Goal: Information Seeking & Learning: Learn about a topic

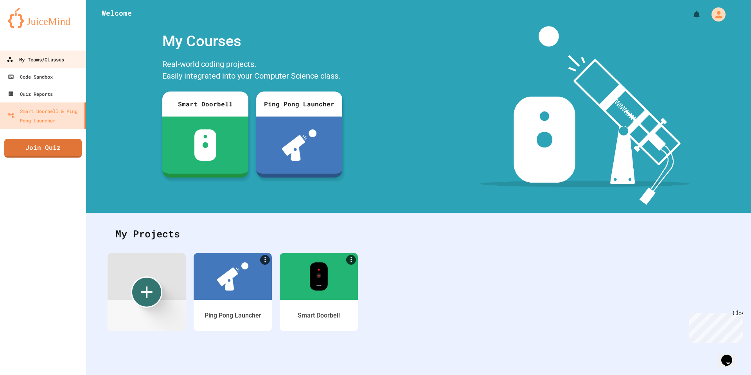
click at [66, 62] on link "My Teams/Classes" at bounding box center [43, 59] width 89 height 18
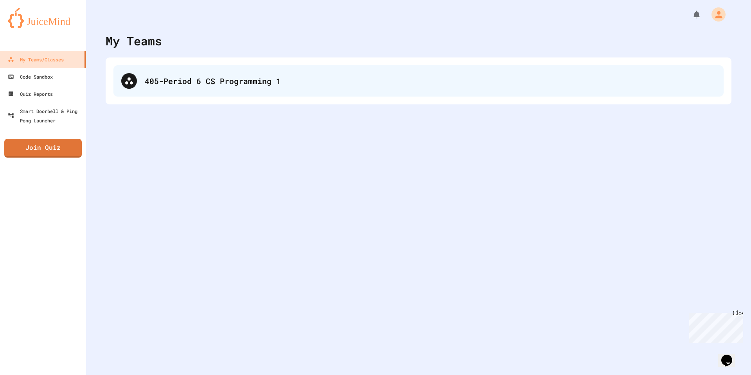
click at [255, 88] on div "405-Period 6 CS Programming 1" at bounding box center [418, 80] width 610 height 31
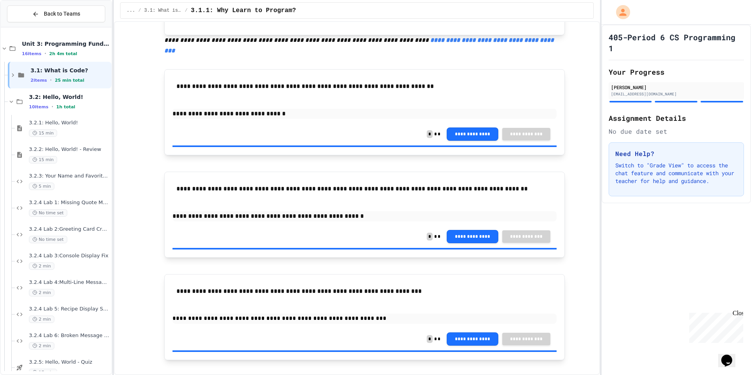
scroll to position [374, 0]
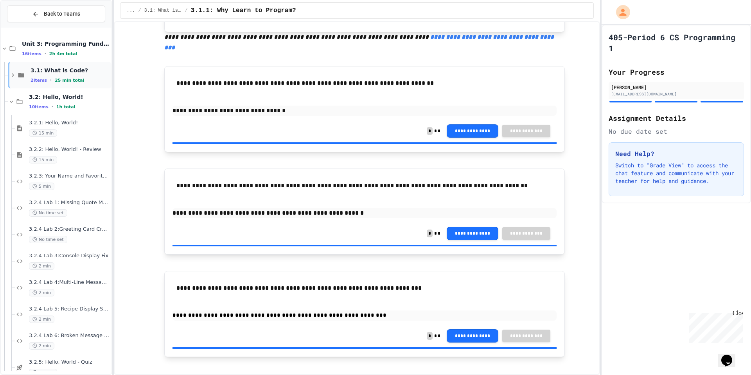
click at [63, 62] on div "3.1: What is Code? 2 items • 25 min total" at bounding box center [60, 75] width 104 height 27
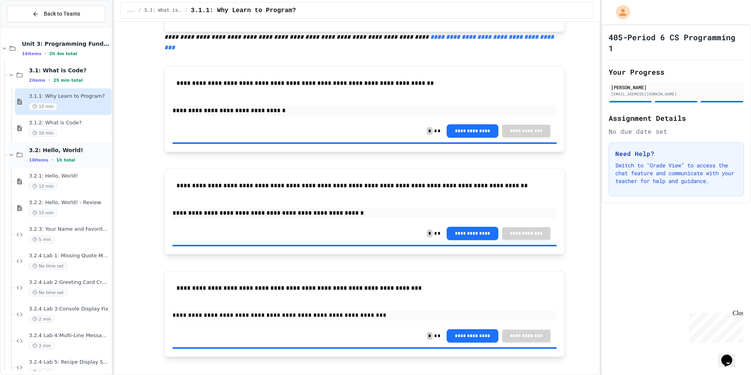
click at [18, 153] on icon at bounding box center [20, 155] width 6 height 5
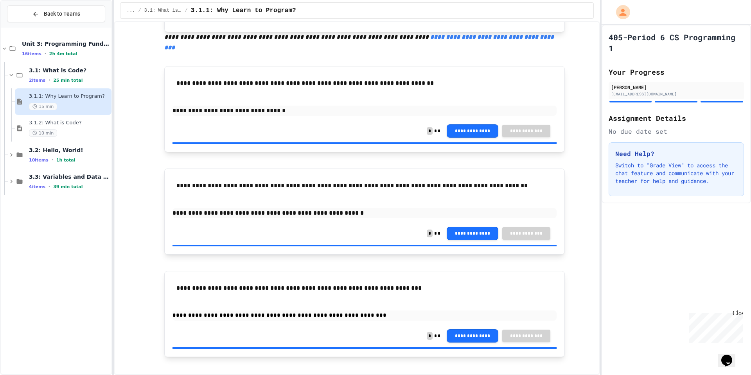
click at [57, 99] on span "3.1.1: Why Learn to Program?" at bounding box center [69, 96] width 81 height 7
click at [66, 128] on div "3.1.2: What is Code? 10 min" at bounding box center [69, 128] width 81 height 17
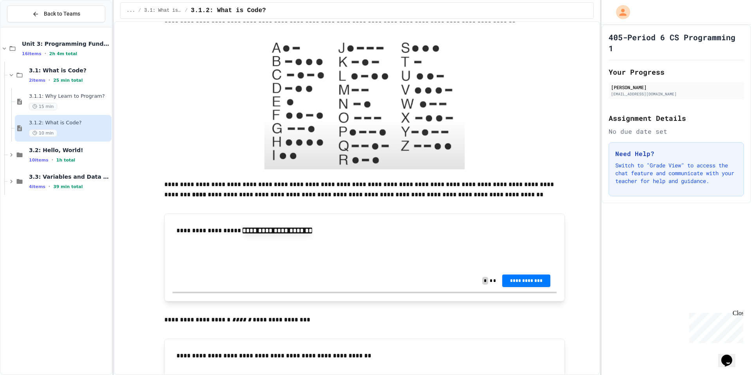
scroll to position [960, 0]
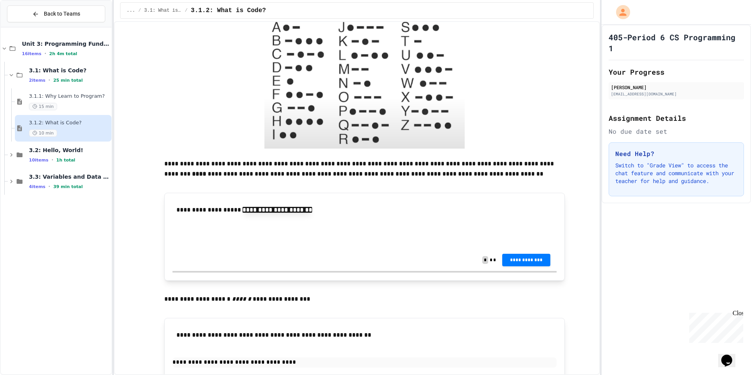
click at [226, 240] on p at bounding box center [365, 235] width 372 height 10
click at [236, 231] on input "text" at bounding box center [210, 235] width 63 height 10
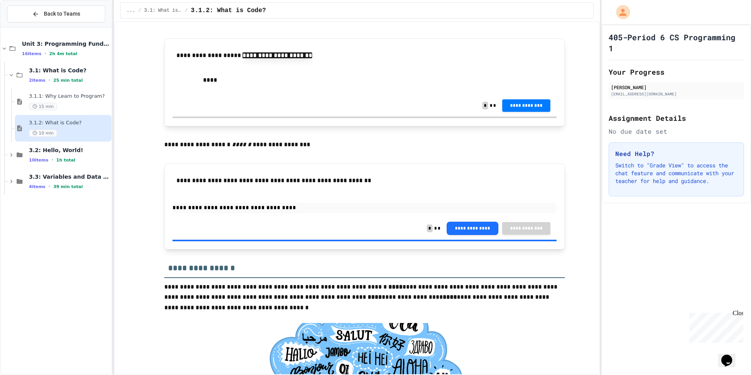
scroll to position [1115, 0]
type input "*****"
click at [532, 107] on span "**********" at bounding box center [526, 105] width 36 height 6
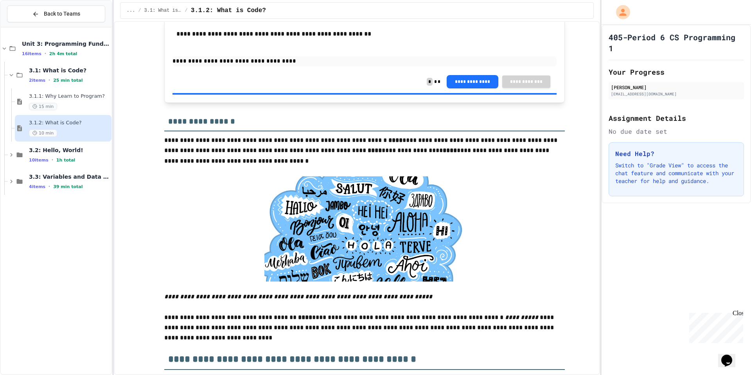
scroll to position [1253, 0]
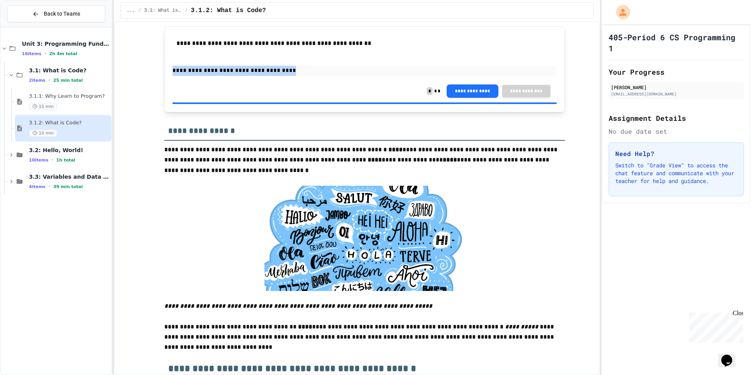
drag, startPoint x: 248, startPoint y: 75, endPoint x: 157, endPoint y: 59, distance: 92.5
copy span "**********"
click at [221, 90] on div "**********" at bounding box center [364, 91] width 384 height 23
drag, startPoint x: 241, startPoint y: 91, endPoint x: 253, endPoint y: 90, distance: 12.5
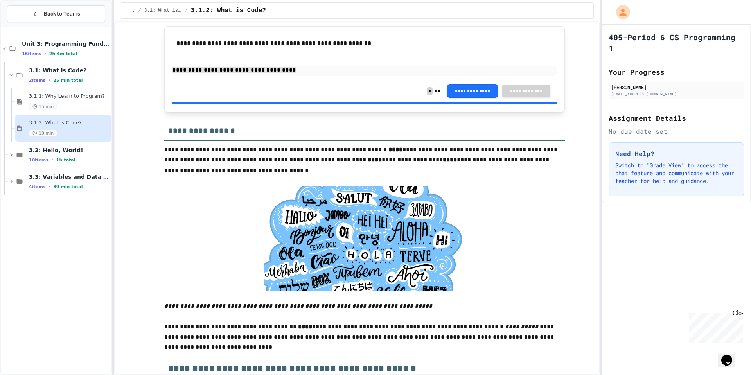
click at [242, 92] on div "**********" at bounding box center [364, 91] width 384 height 23
click at [268, 72] on p "**********" at bounding box center [364, 71] width 384 height 10
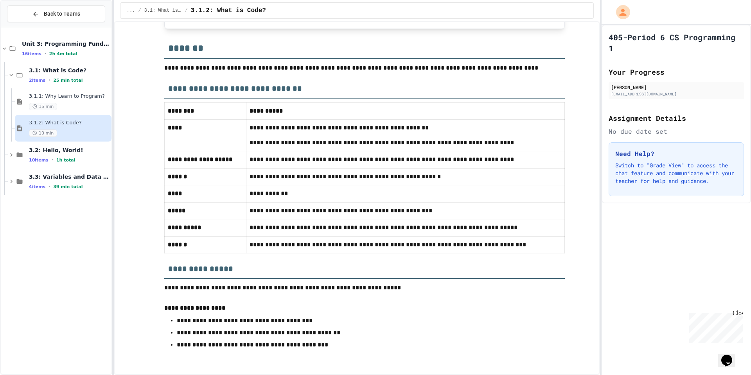
scroll to position [4453, 0]
click at [11, 81] on div "3.1: What is Code? 2 items • 25 min total" at bounding box center [60, 75] width 104 height 27
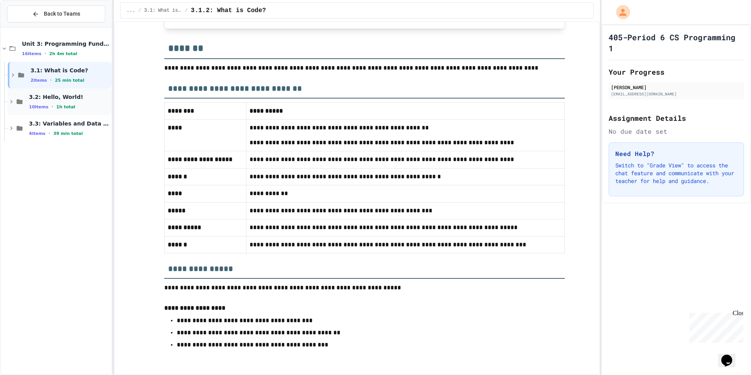
click at [60, 110] on div "3.2: Hello, World! 10 items • 1h total" at bounding box center [60, 101] width 104 height 27
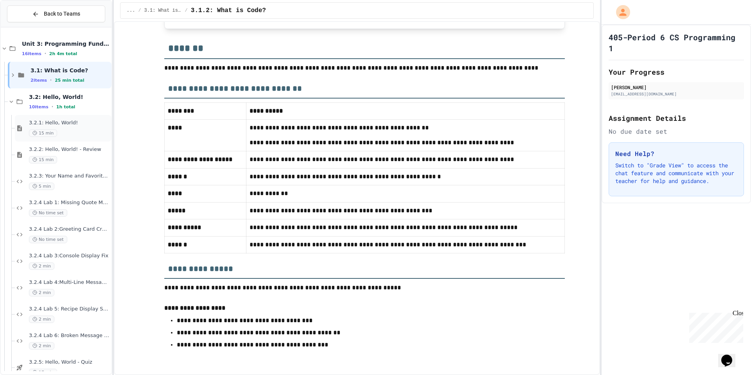
click at [40, 130] on span "15 min" at bounding box center [43, 132] width 28 height 7
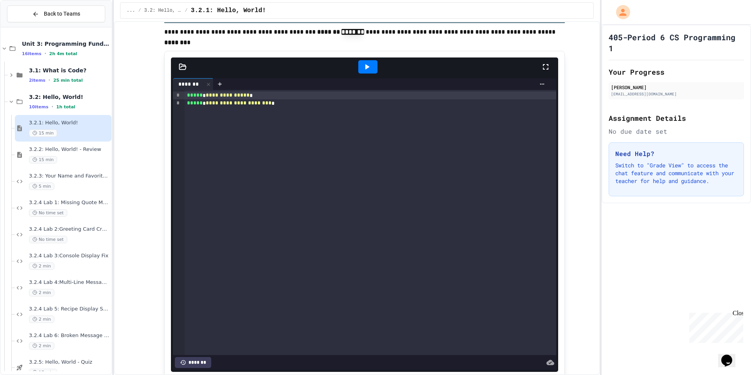
scroll to position [1313, 0]
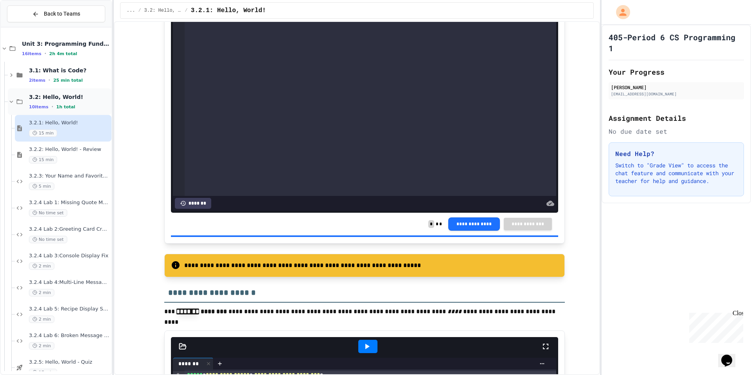
click at [65, 108] on span "1h total" at bounding box center [65, 106] width 19 height 5
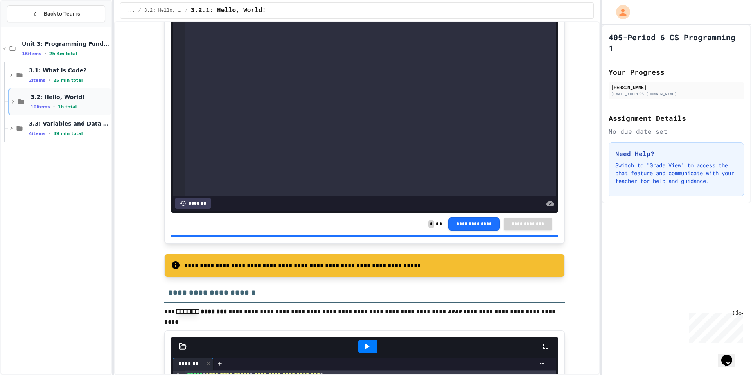
click at [66, 94] on span "3.2: Hello, World!" at bounding box center [70, 96] width 79 height 7
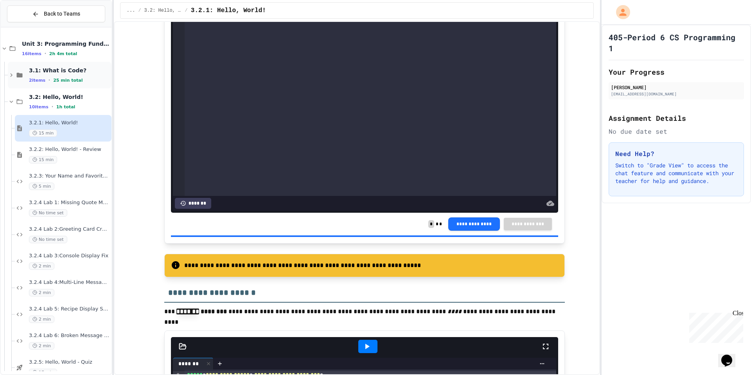
click at [65, 79] on span "25 min total" at bounding box center [67, 80] width 29 height 5
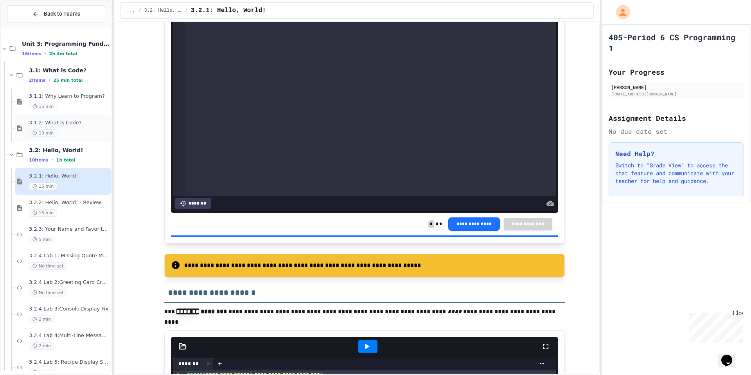
click at [59, 124] on span "3.1.2: What is Code?" at bounding box center [69, 123] width 81 height 7
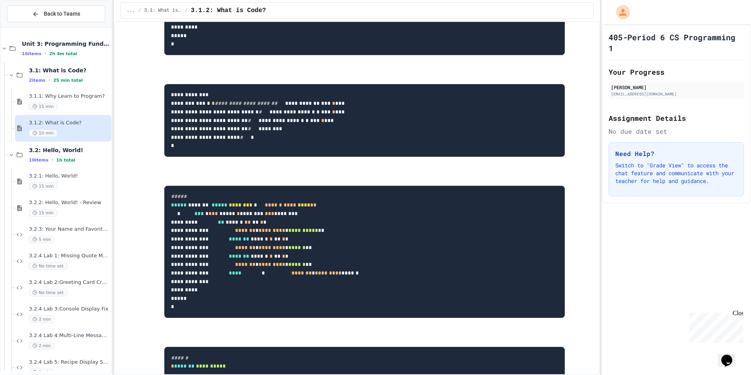
type input "*****"
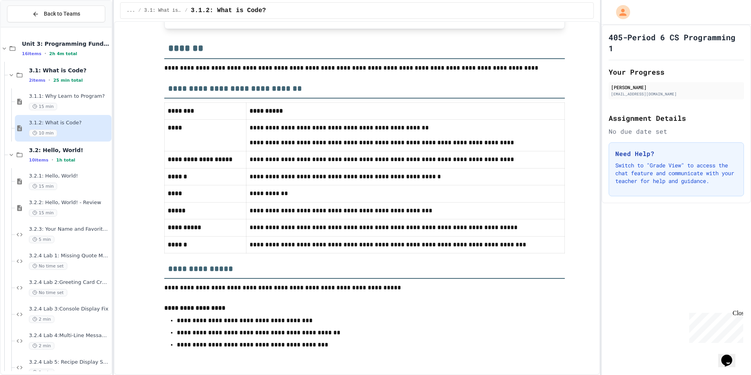
scroll to position [4173, 0]
click at [9, 79] on div "3.1: What is Code? 2 items • 25 min total" at bounding box center [60, 75] width 104 height 27
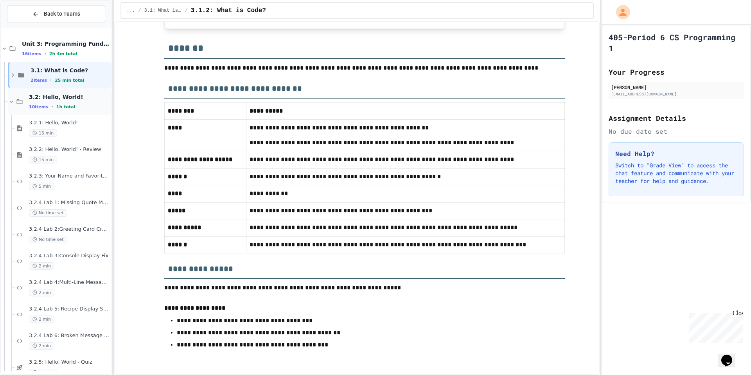
click at [38, 97] on span "3.2: Hello, World!" at bounding box center [69, 96] width 81 height 7
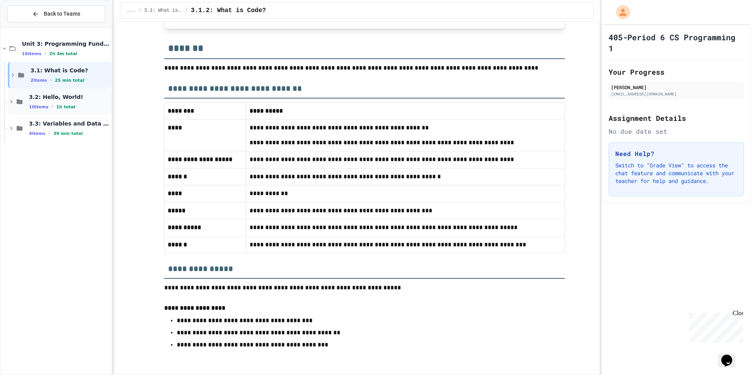
click at [55, 113] on div "3.2: Hello, World! 10 items • 1h total" at bounding box center [60, 101] width 104 height 27
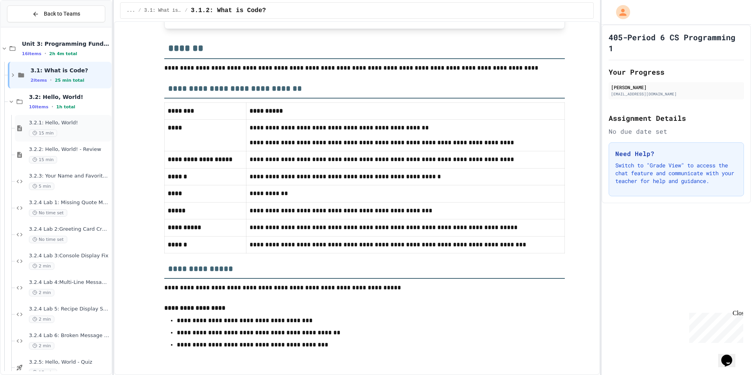
click at [46, 134] on span "15 min" at bounding box center [43, 132] width 28 height 7
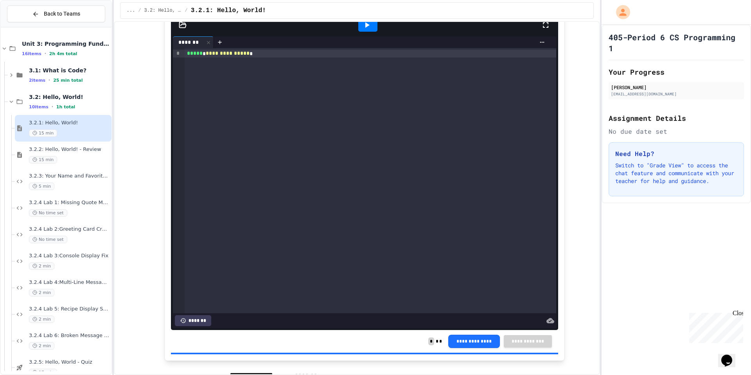
scroll to position [562, 0]
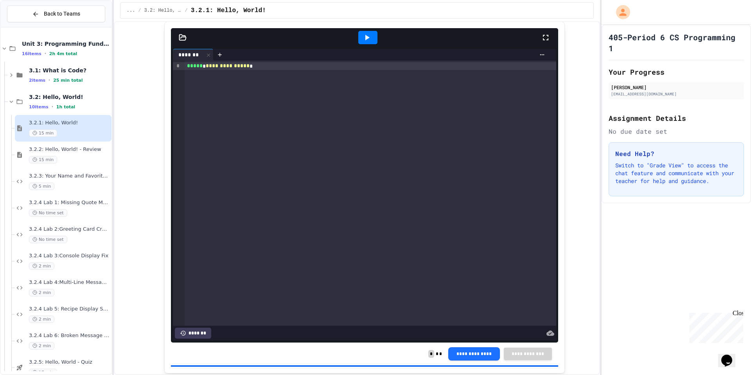
click at [260, 354] on div "**********" at bounding box center [364, 354] width 387 height 23
click at [259, 357] on div "**********" at bounding box center [364, 354] width 387 height 23
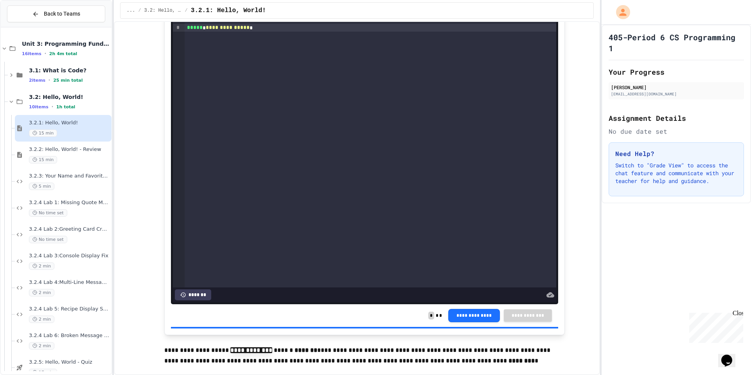
scroll to position [674, 0]
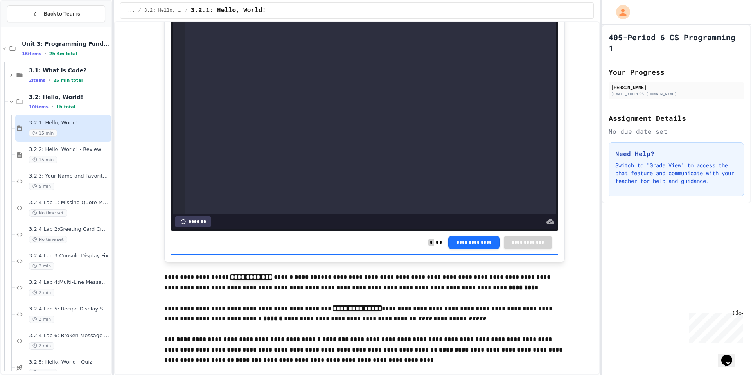
click at [282, 237] on div "**********" at bounding box center [364, 242] width 387 height 23
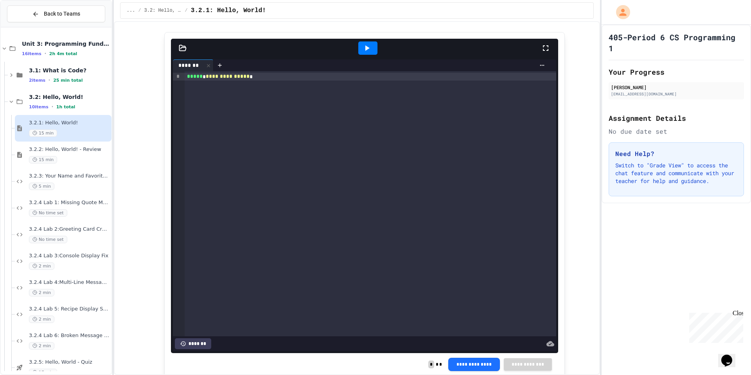
click at [276, 181] on div "**********" at bounding box center [371, 203] width 372 height 265
click at [278, 180] on div "**********" at bounding box center [371, 203] width 372 height 265
click at [282, 176] on div "**********" at bounding box center [371, 203] width 372 height 265
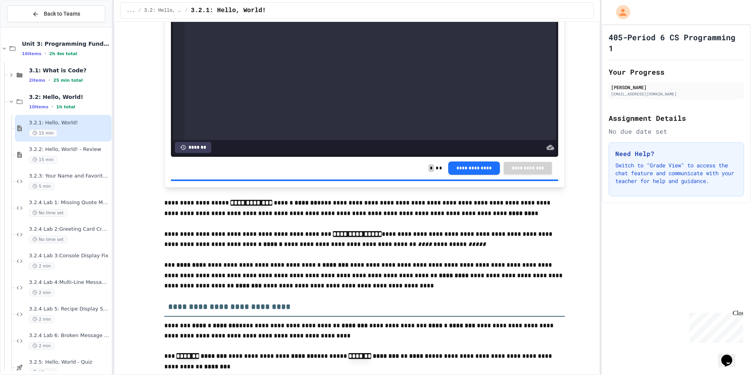
scroll to position [749, 0]
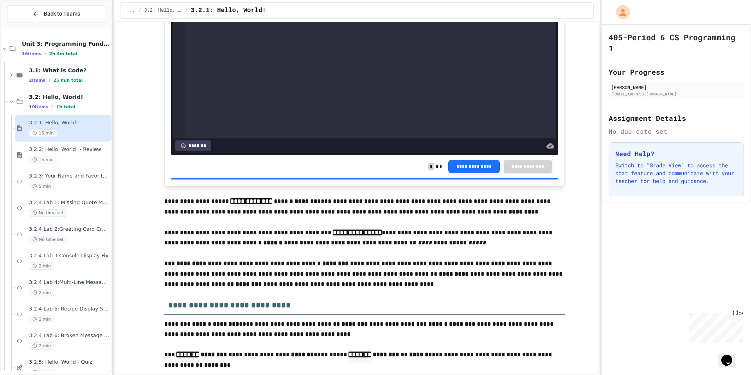
click at [316, 167] on div "**********" at bounding box center [364, 166] width 387 height 23
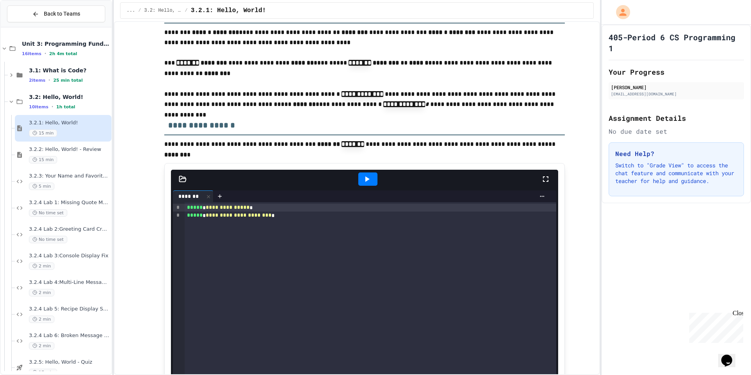
scroll to position [1072, 0]
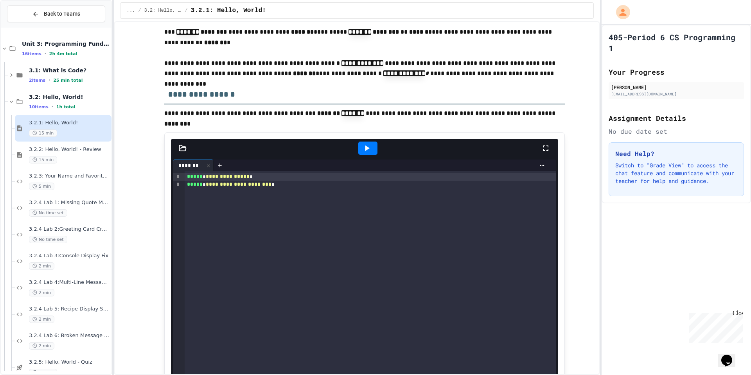
click at [369, 151] on icon at bounding box center [366, 148] width 9 height 9
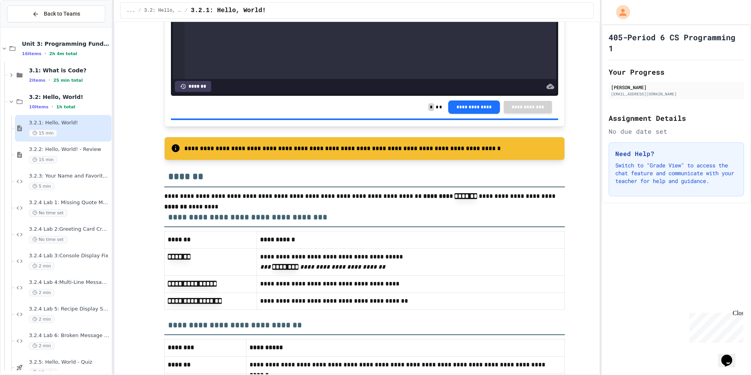
scroll to position [4018, 0]
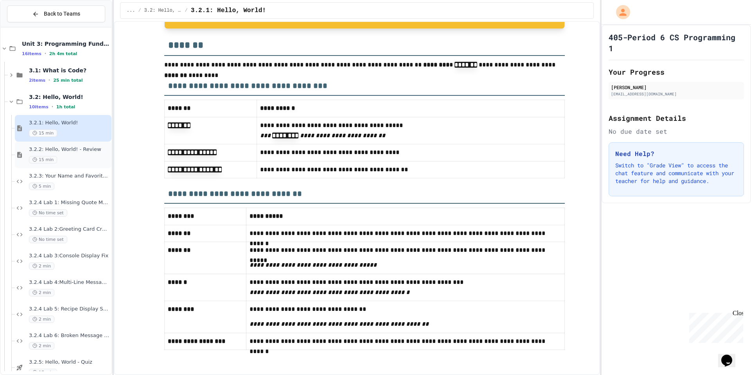
click at [66, 151] on span "3.2.2: Hello, World! - Review" at bounding box center [69, 149] width 81 height 7
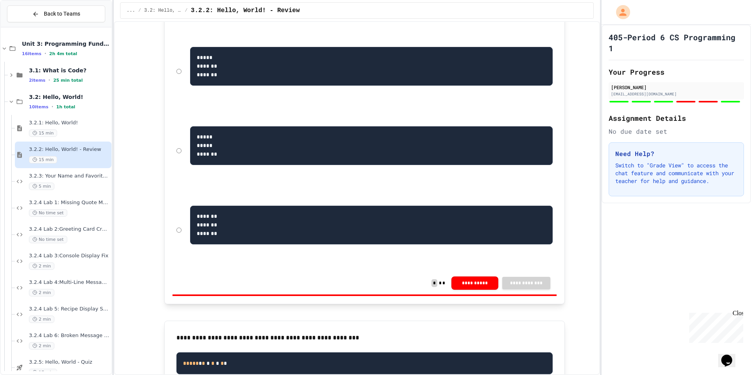
scroll to position [2442, 0]
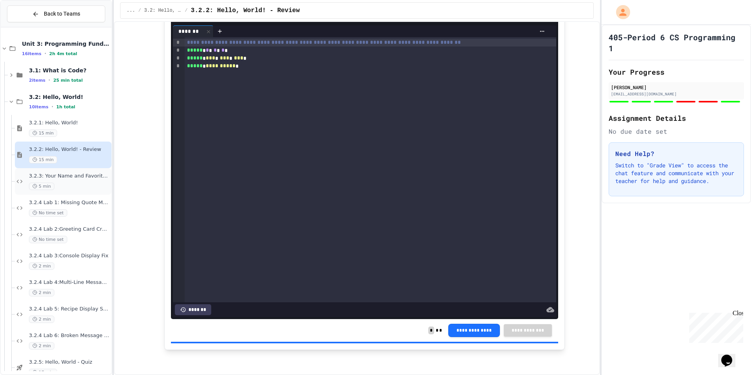
click at [83, 183] on div "5 min" at bounding box center [69, 186] width 81 height 7
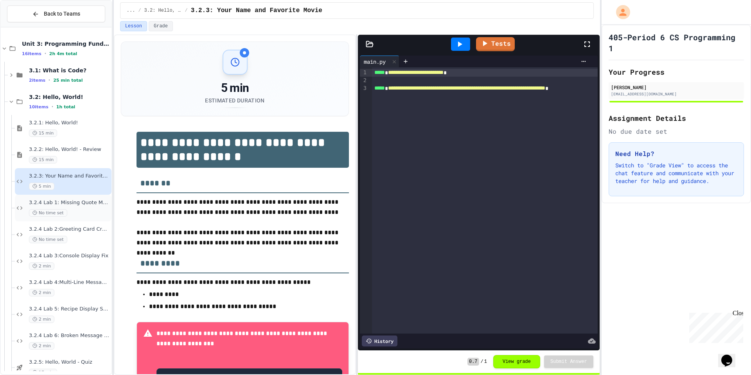
click at [93, 202] on span "3.2.4 Lab 1: Missing Quote Marks" at bounding box center [69, 202] width 81 height 7
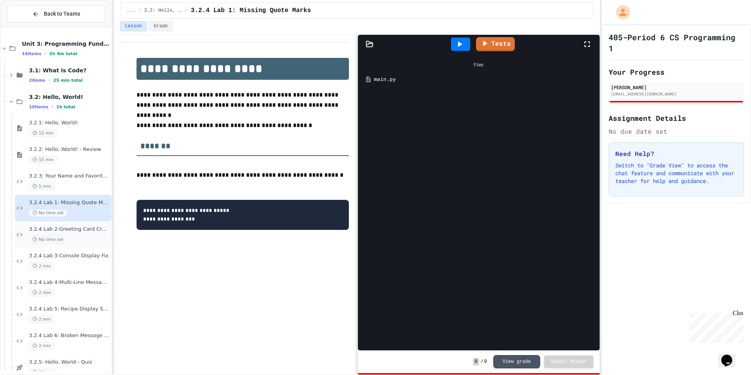
click at [78, 241] on div "No time set" at bounding box center [69, 239] width 81 height 7
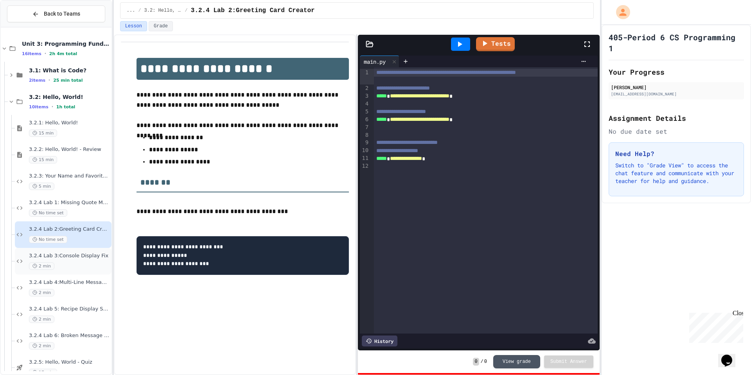
click at [93, 260] on div "3.2.4 Lab 3:Console Display Fix 2 min" at bounding box center [69, 261] width 81 height 17
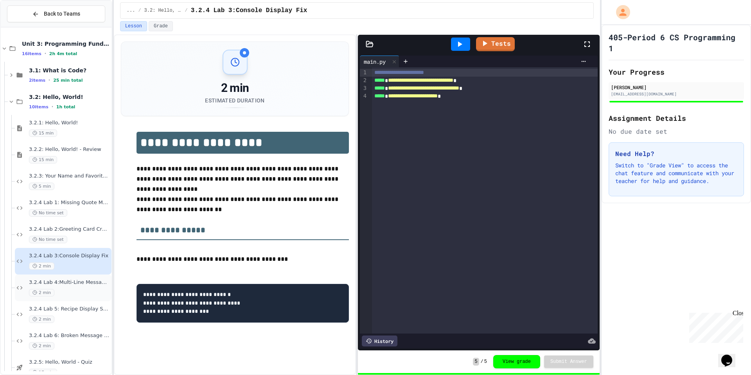
click at [84, 293] on div "2 min" at bounding box center [69, 292] width 81 height 7
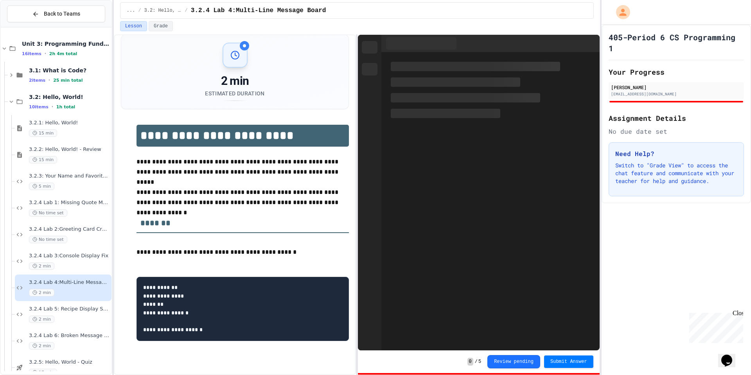
scroll to position [9, 0]
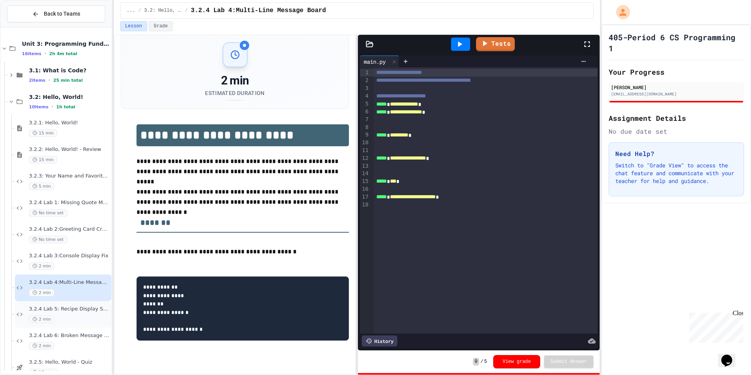
click at [67, 320] on div "2 min" at bounding box center [69, 319] width 81 height 7
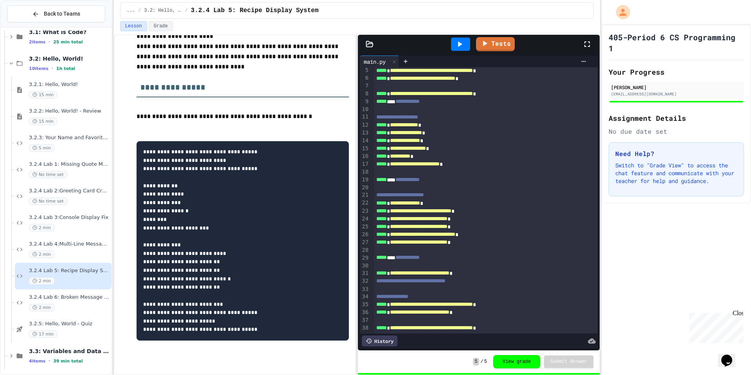
scroll to position [41, 0]
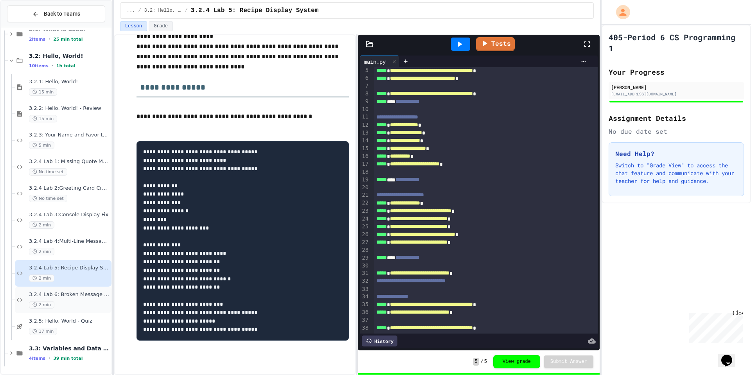
click at [62, 290] on div "3.2.4 Lab 6: Broken Message System 2 min" at bounding box center [63, 300] width 97 height 27
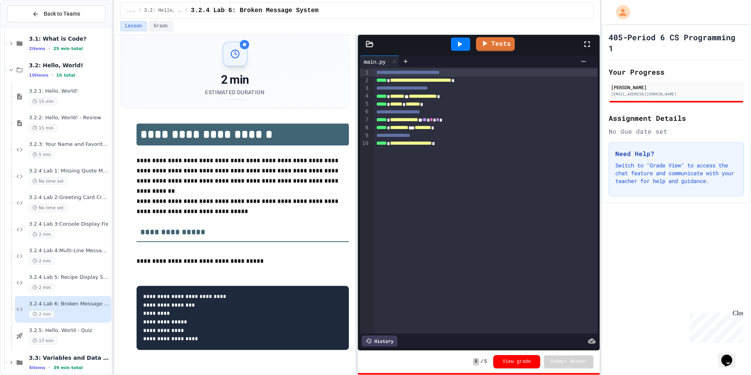
scroll to position [19, 0]
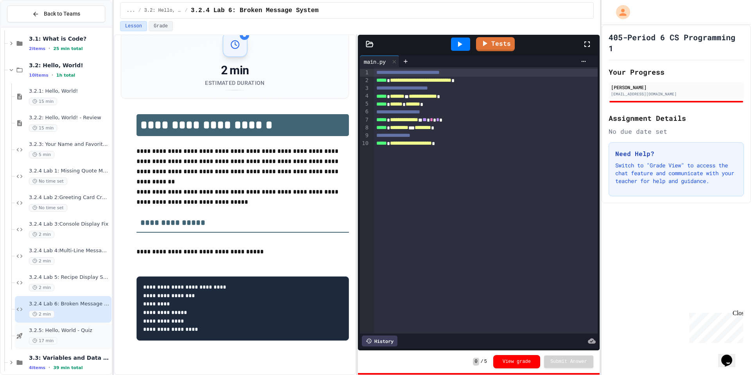
click at [59, 334] on div "3.2.5: Hello, World - Quiz 17 min" at bounding box center [69, 335] width 81 height 17
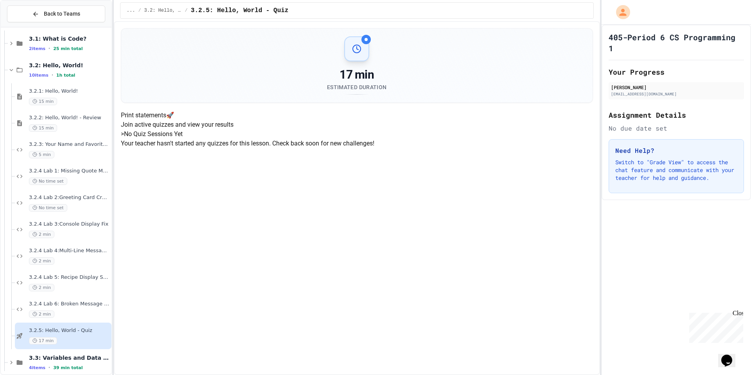
scroll to position [118, 0]
click at [4, 72] on div at bounding box center [4, 70] width 0 height 27
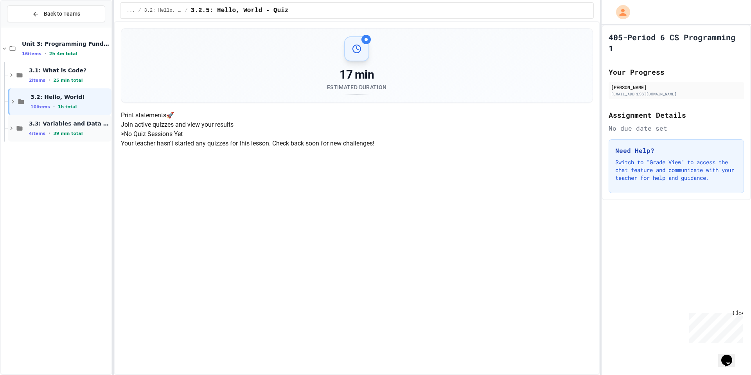
click at [53, 134] on span "39 min total" at bounding box center [67, 133] width 29 height 5
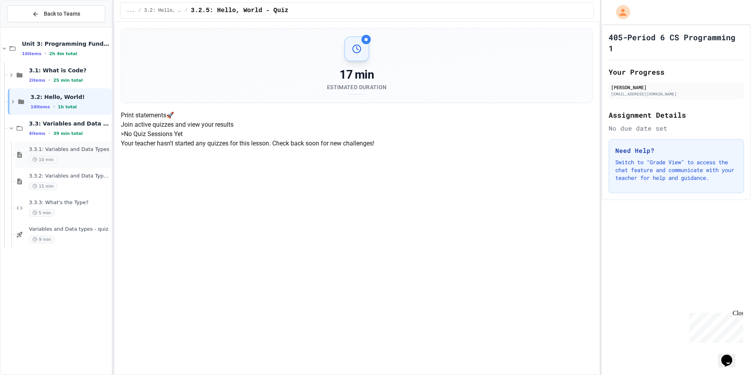
click at [70, 148] on span "3.3.1: Variables and Data Types" at bounding box center [69, 149] width 81 height 7
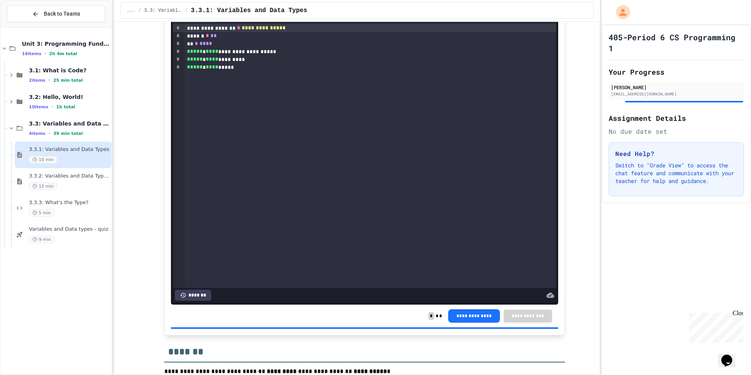
scroll to position [3691, 0]
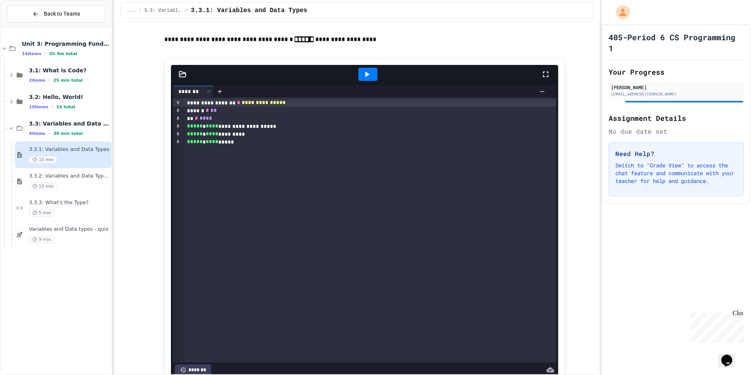
click at [364, 79] on icon at bounding box center [366, 74] width 9 height 9
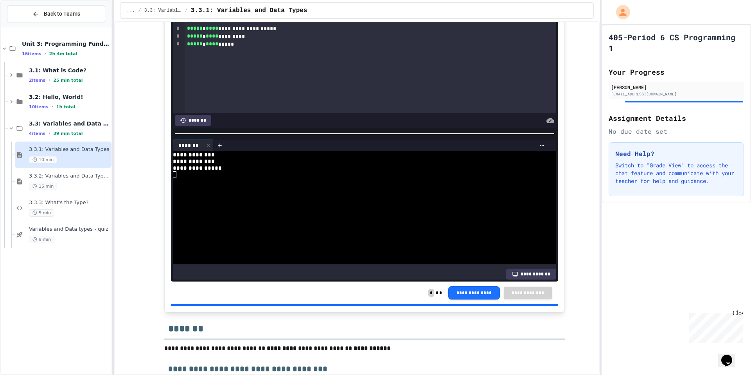
scroll to position [3730, 0]
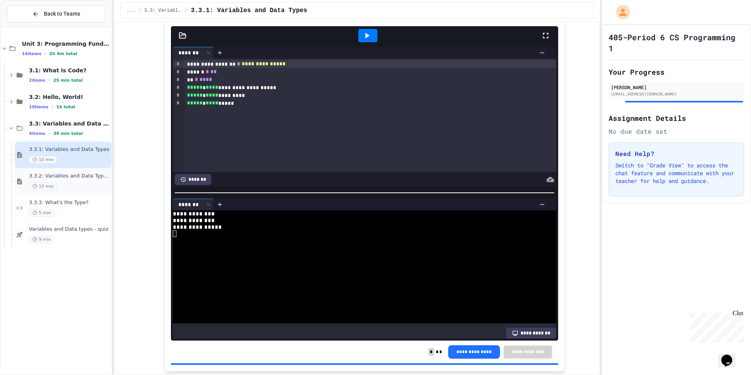
click at [53, 183] on span "15 min" at bounding box center [43, 186] width 28 height 7
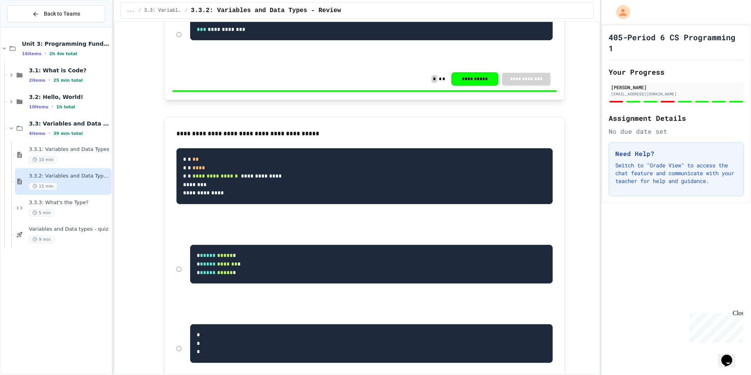
scroll to position [1368, 0]
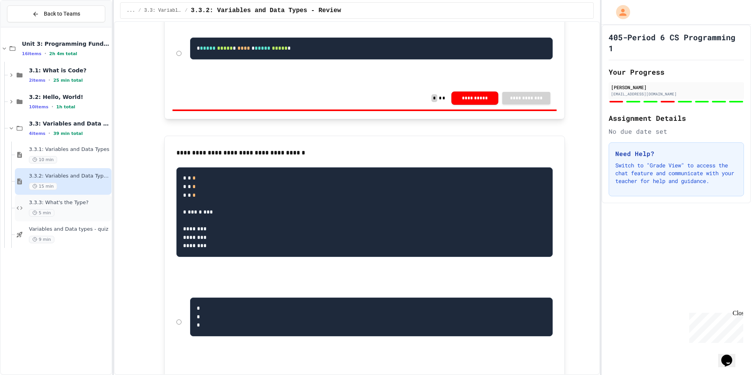
click at [76, 214] on div "5 min" at bounding box center [69, 212] width 81 height 7
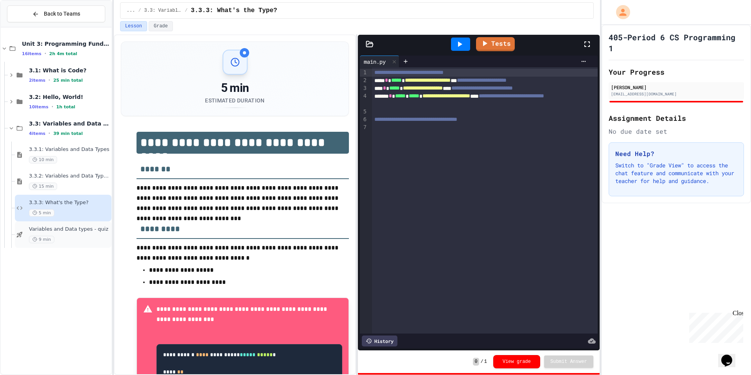
click at [90, 230] on span "Variables and Data types - quiz" at bounding box center [69, 229] width 81 height 7
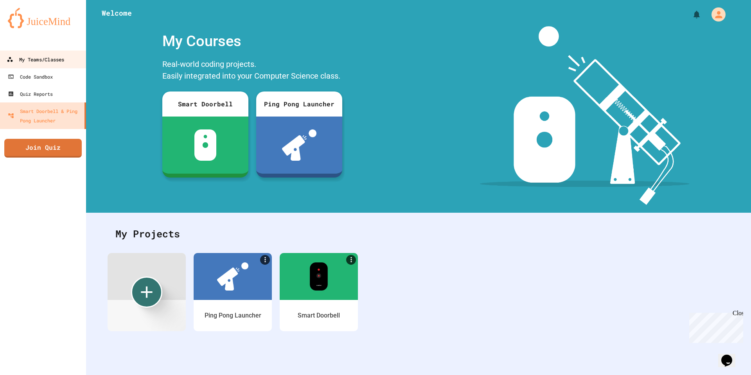
click at [25, 59] on div "My Teams/Classes" at bounding box center [35, 60] width 57 height 10
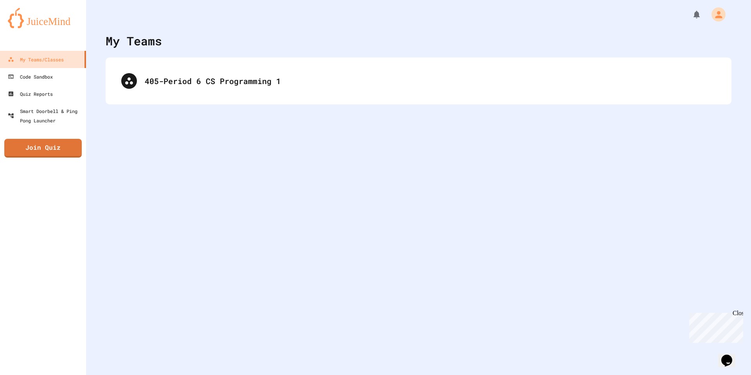
click at [180, 102] on div "405-Period 6 CS Programming 1" at bounding box center [419, 80] width 626 height 47
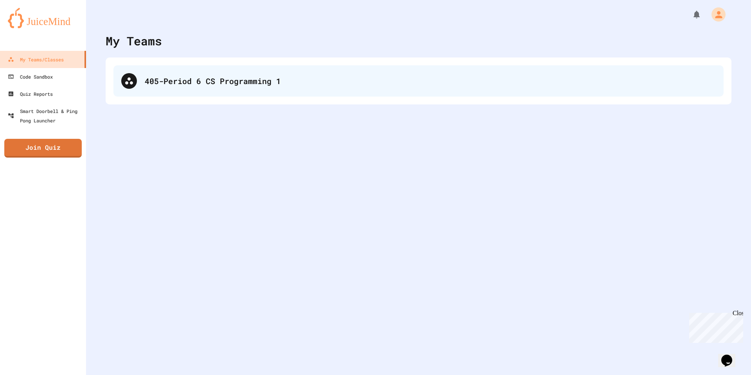
click at [184, 93] on div "405-Period 6 CS Programming 1" at bounding box center [418, 80] width 610 height 31
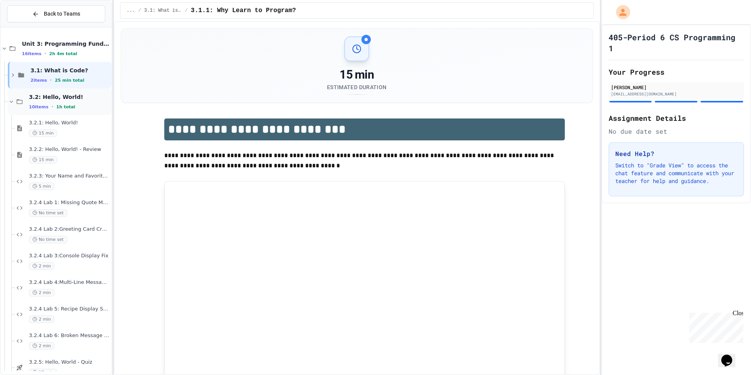
click at [71, 102] on div "3.2: Hello, World! 10 items • 1h total" at bounding box center [69, 101] width 81 height 16
click at [72, 127] on div "3.2.1: Hello, World! 15 min" at bounding box center [69, 128] width 81 height 17
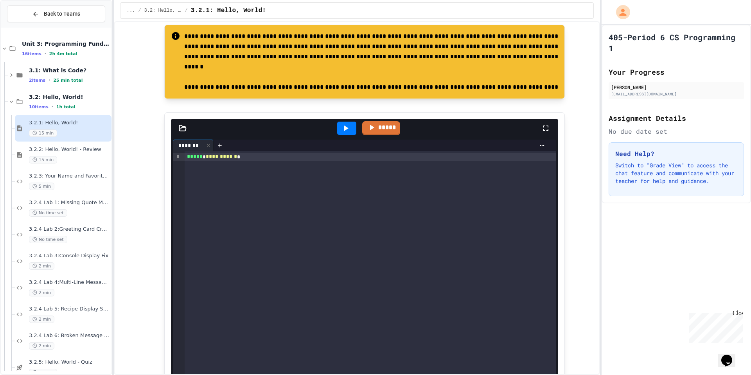
scroll to position [3201, 0]
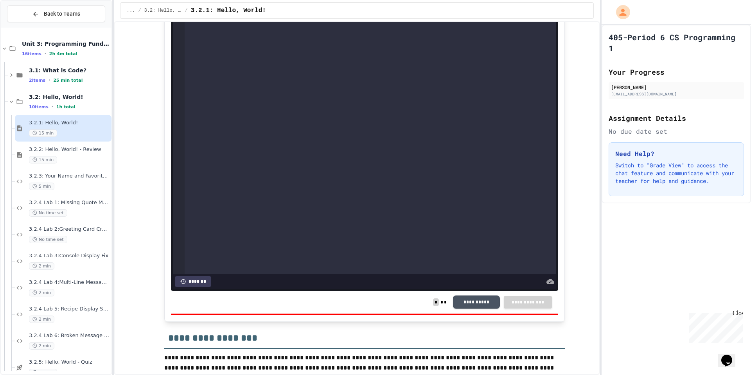
click at [478, 304] on button "**********" at bounding box center [476, 301] width 47 height 13
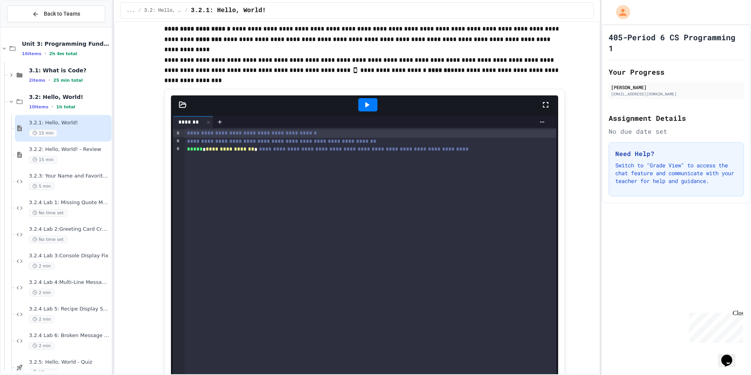
scroll to position [3568, 0]
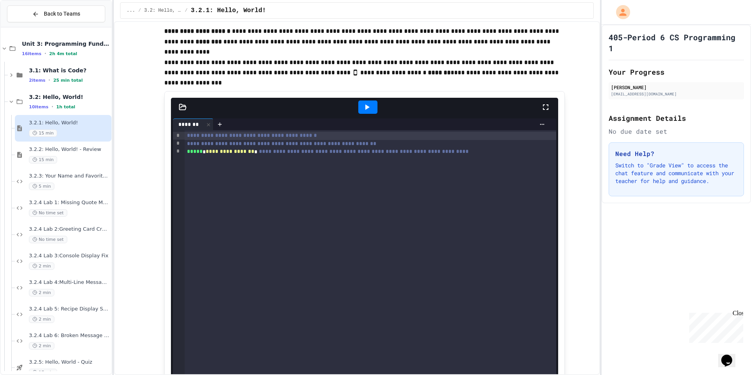
click at [242, 162] on div "**********" at bounding box center [371, 262] width 372 height 265
drag, startPoint x: 270, startPoint y: 178, endPoint x: 274, endPoint y: 179, distance: 4.3
click at [271, 179] on div "**********" at bounding box center [371, 262] width 372 height 265
drag, startPoint x: 331, startPoint y: 171, endPoint x: 368, endPoint y: 168, distance: 37.3
click at [331, 171] on div "**********" at bounding box center [371, 262] width 372 height 265
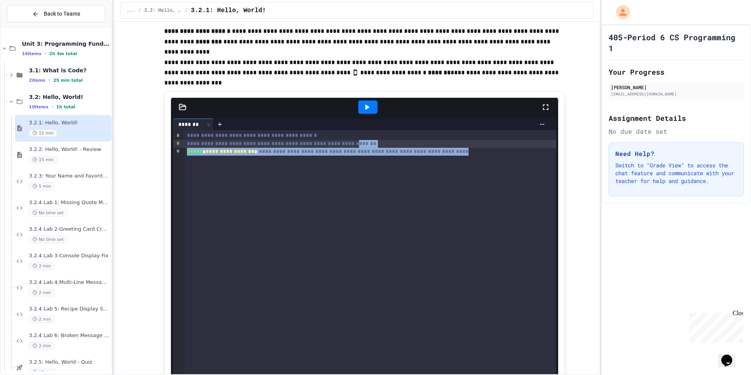
drag, startPoint x: 505, startPoint y: 156, endPoint x: 376, endPoint y: 143, distance: 129.3
click at [377, 143] on div "**********" at bounding box center [371, 262] width 372 height 265
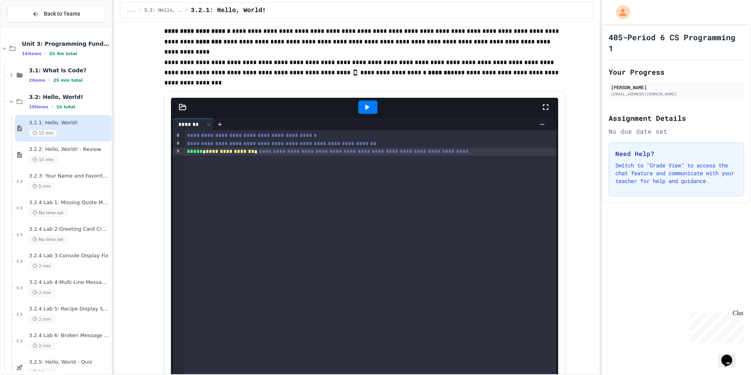
drag, startPoint x: 350, startPoint y: 157, endPoint x: 329, endPoint y: 172, distance: 25.8
click at [347, 160] on div "**********" at bounding box center [371, 262] width 372 height 265
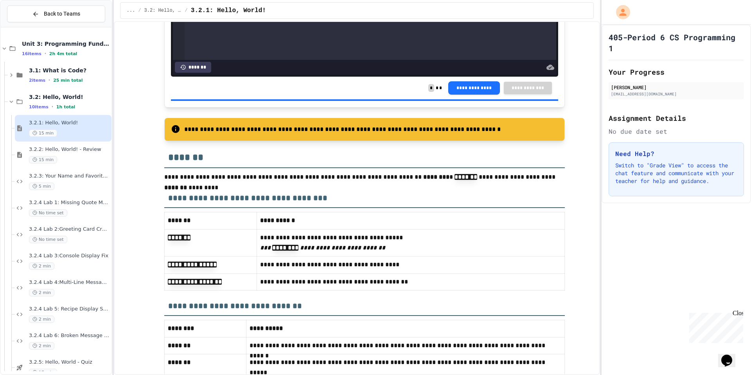
scroll to position [3911, 0]
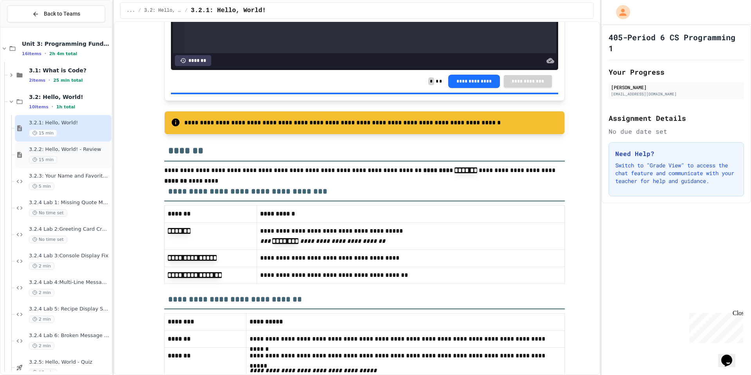
click at [66, 150] on span "3.2.2: Hello, World! - Review" at bounding box center [69, 149] width 81 height 7
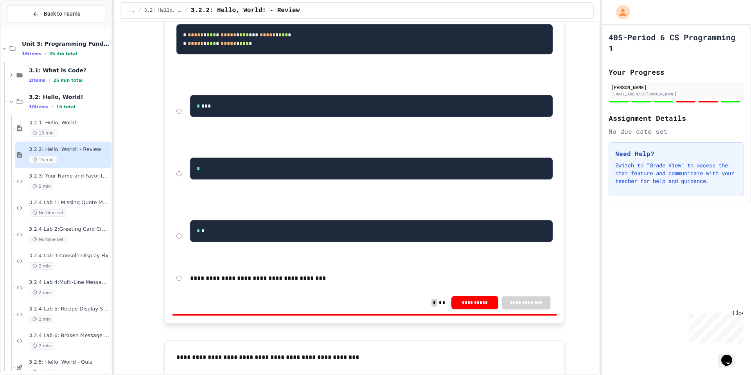
scroll to position [1170, 0]
click at [485, 308] on button "**********" at bounding box center [474, 301] width 47 height 13
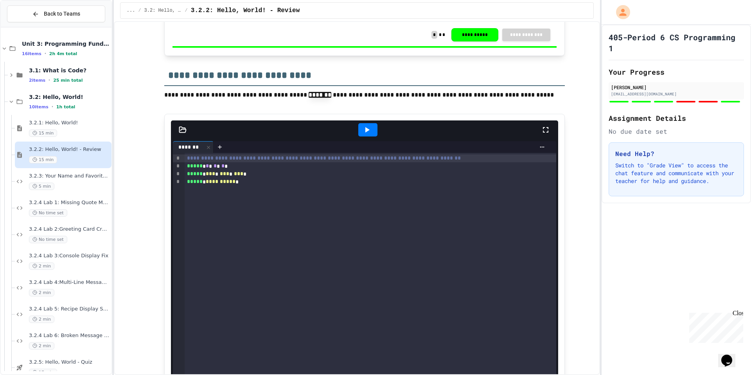
scroll to position [2273, 0]
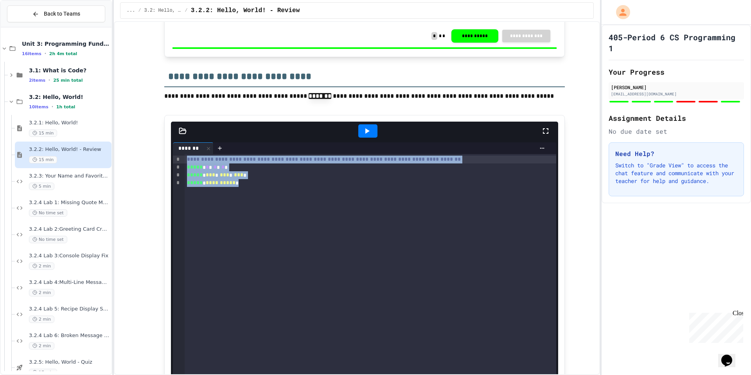
drag, startPoint x: 244, startPoint y: 259, endPoint x: 344, endPoint y: 153, distance: 145.2
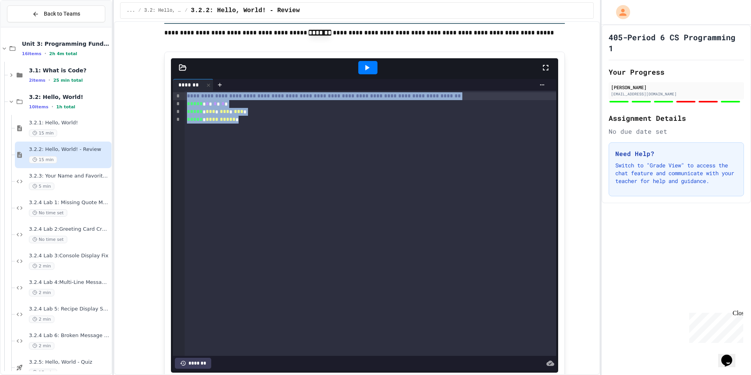
scroll to position [2442, 0]
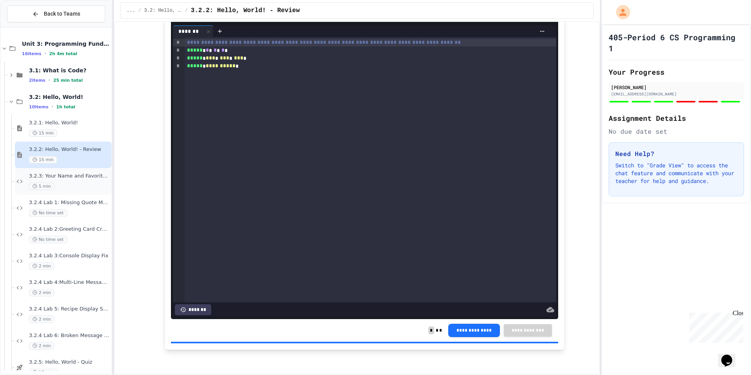
click at [61, 180] on div "3.2.3: Your Name and Favorite Movie 5 min" at bounding box center [69, 181] width 81 height 17
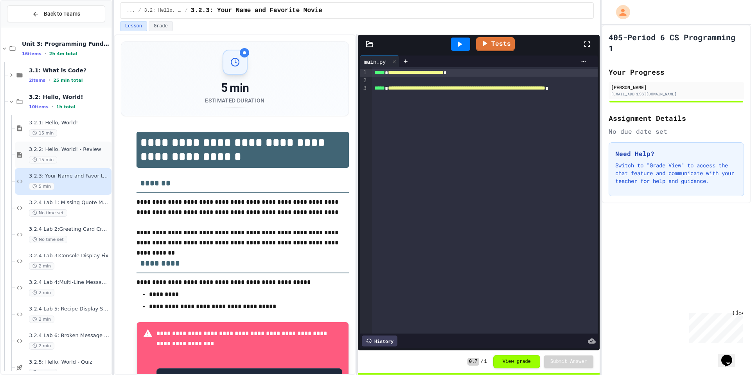
click at [83, 158] on div "15 min" at bounding box center [69, 159] width 81 height 7
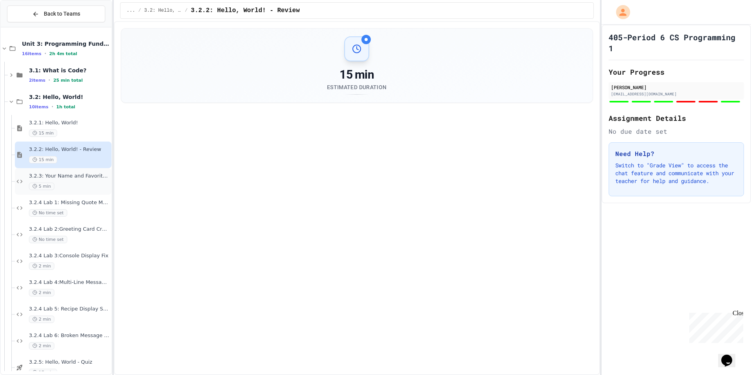
click at [77, 188] on div "5 min" at bounding box center [69, 186] width 81 height 7
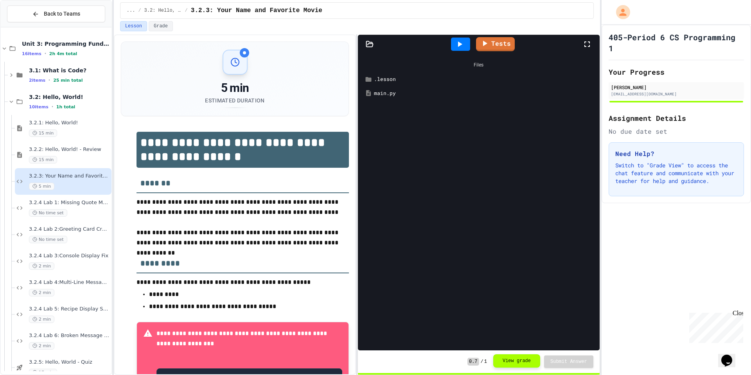
click at [530, 367] on button "View grade" at bounding box center [516, 360] width 47 height 13
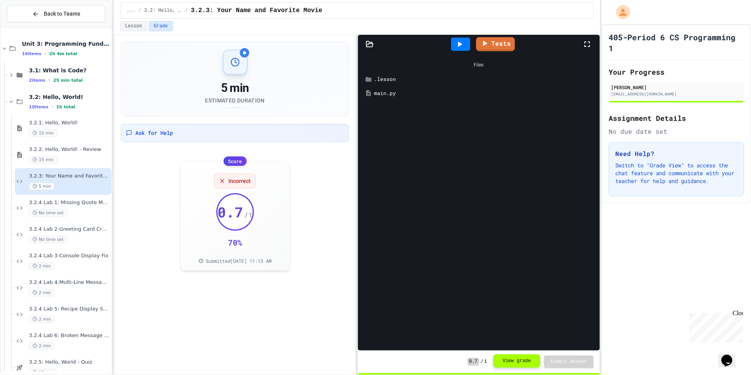
click at [520, 362] on button "View grade" at bounding box center [516, 360] width 47 height 13
click at [452, 41] on div at bounding box center [460, 44] width 27 height 21
click at [456, 43] on icon at bounding box center [459, 44] width 9 height 9
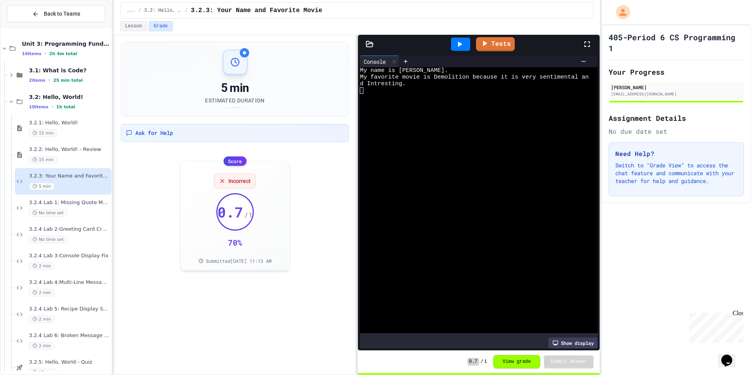
click at [463, 45] on icon at bounding box center [459, 44] width 9 height 9
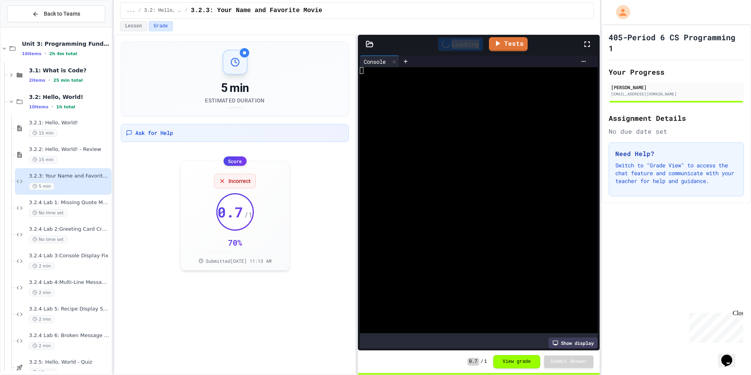
click at [463, 45] on div "Loading" at bounding box center [460, 44] width 45 height 13
click at [463, 45] on icon at bounding box center [459, 44] width 9 height 9
click at [463, 46] on div at bounding box center [460, 44] width 19 height 13
click at [463, 46] on icon at bounding box center [459, 44] width 9 height 9
click at [507, 56] on div at bounding box center [494, 62] width 190 height 12
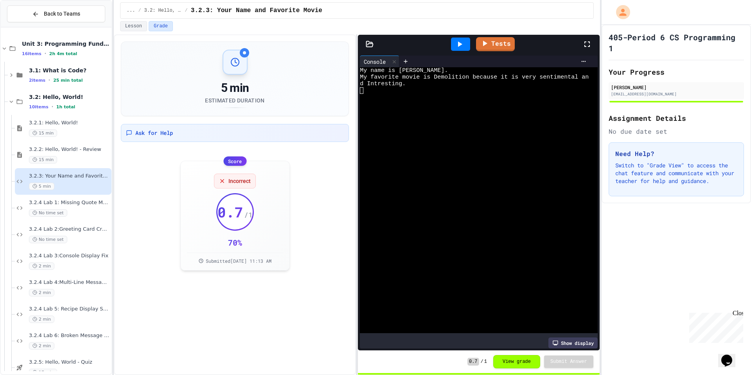
click at [502, 50] on div "Tests" at bounding box center [481, 44] width 201 height 21
click at [501, 49] on link "Tests" at bounding box center [495, 43] width 38 height 15
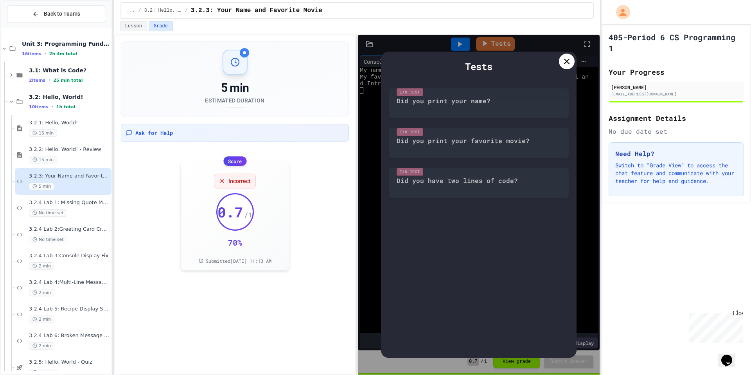
click at [563, 62] on icon at bounding box center [566, 61] width 9 height 9
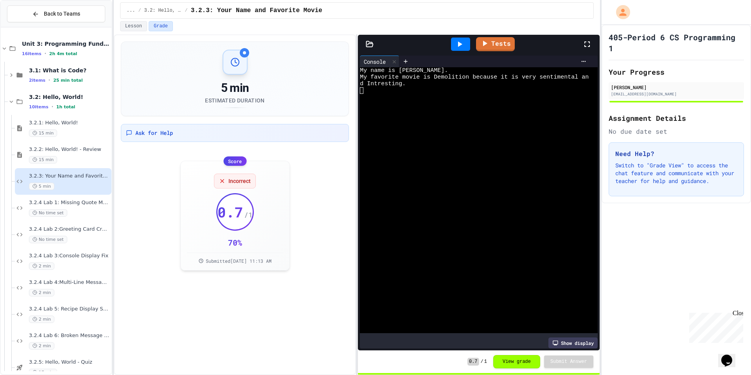
click at [587, 49] on icon at bounding box center [586, 44] width 9 height 9
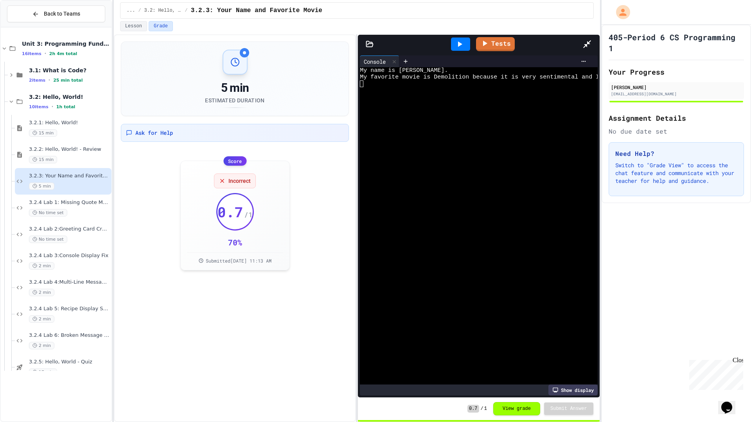
click at [600, 34] on div at bounding box center [590, 44] width 17 height 21
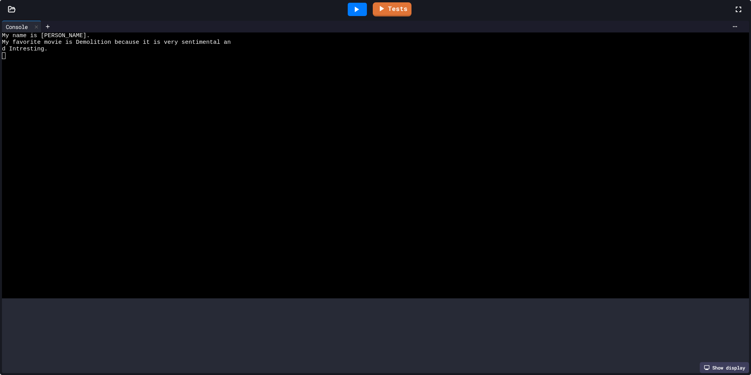
click at [700, 362] on div "Show display" at bounding box center [724, 367] width 49 height 11
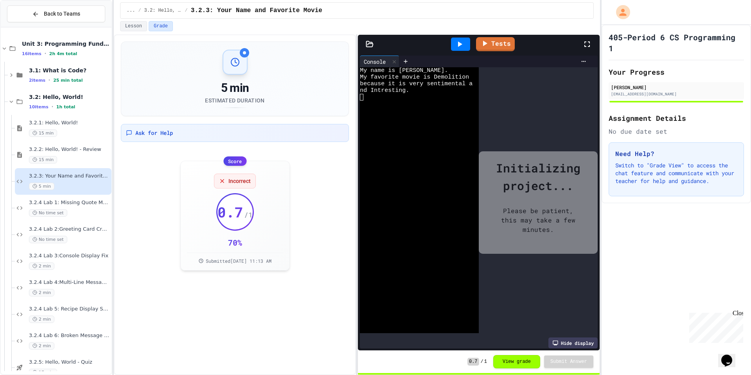
click at [564, 339] on div "Hide display" at bounding box center [572, 343] width 49 height 11
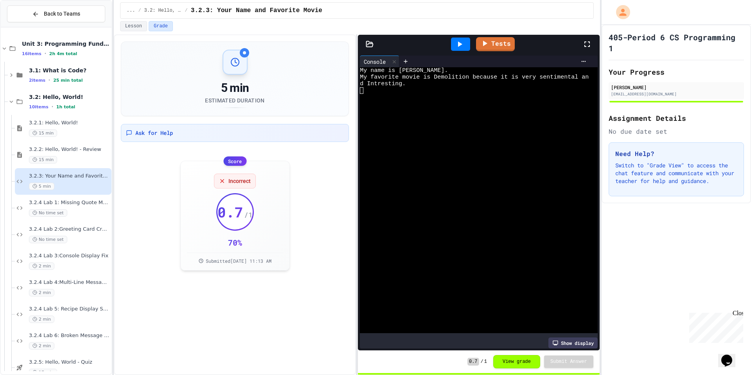
click at [366, 43] on icon at bounding box center [369, 43] width 7 height 5
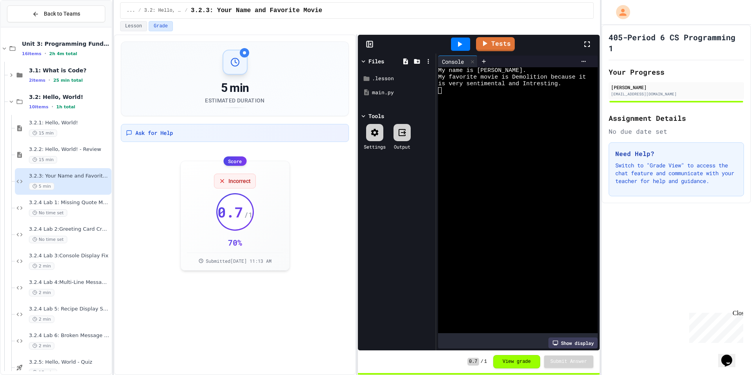
click at [367, 43] on icon at bounding box center [370, 44] width 8 height 8
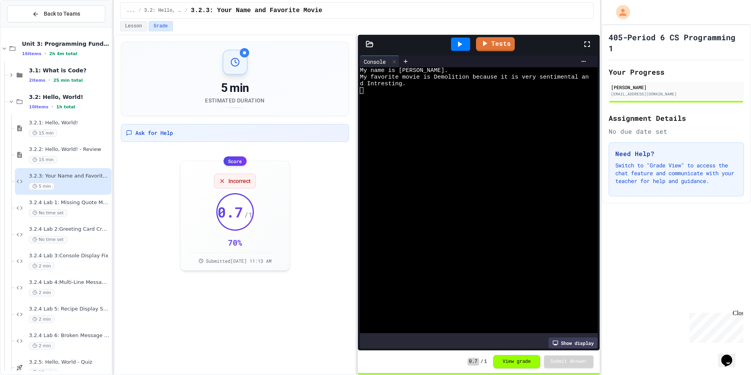
click at [367, 45] on icon at bounding box center [370, 44] width 8 height 8
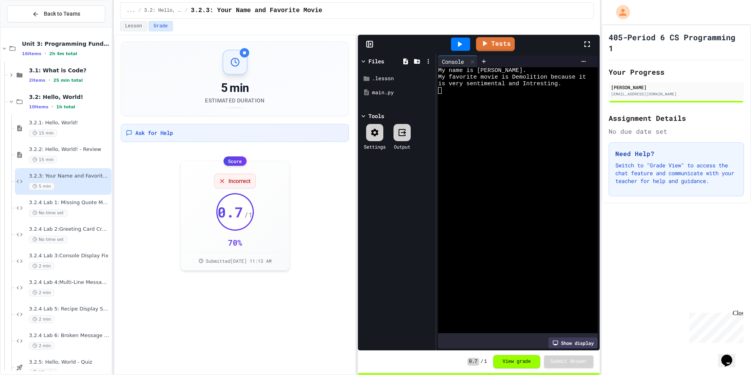
click at [410, 134] on div at bounding box center [401, 132] width 17 height 17
click at [371, 45] on icon at bounding box center [370, 44] width 1 height 2
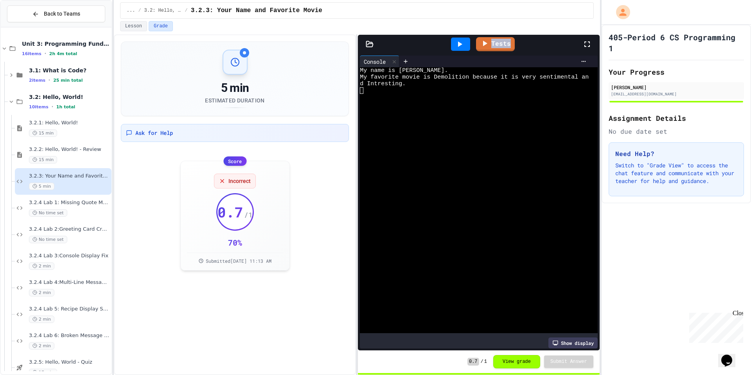
click at [371, 45] on icon at bounding box center [370, 44] width 8 height 8
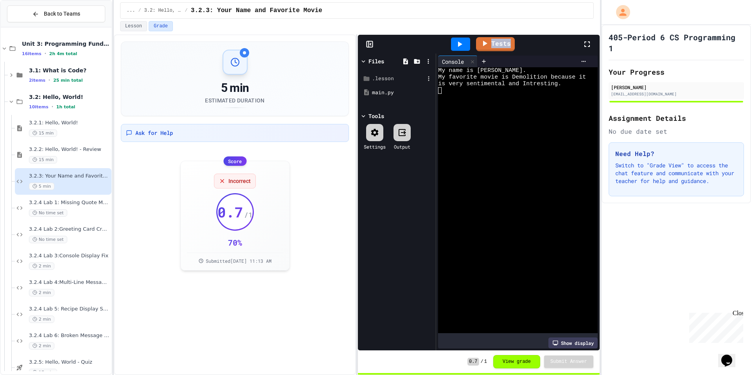
click at [370, 83] on div ".lesson" at bounding box center [397, 79] width 74 height 14
click at [381, 93] on div "instructions.md" at bounding box center [401, 93] width 47 height 8
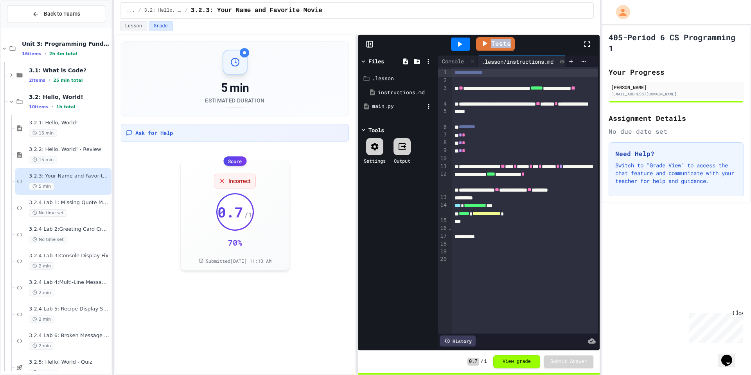
click at [380, 101] on div "main.py" at bounding box center [397, 106] width 74 height 14
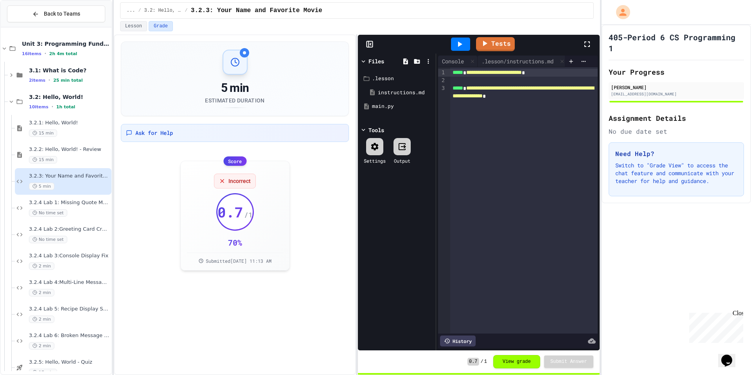
click at [368, 47] on rect at bounding box center [370, 44] width 6 height 6
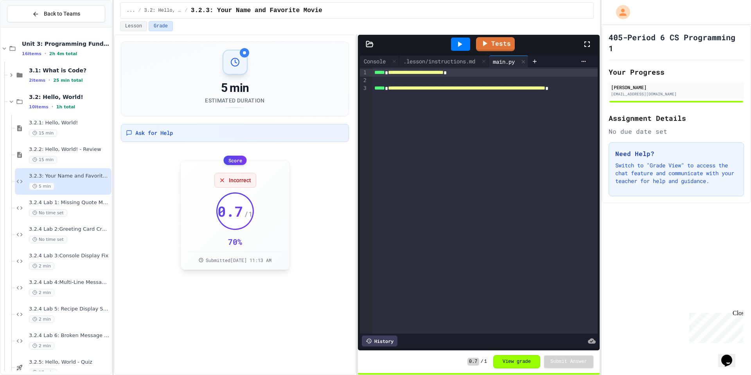
drag, startPoint x: 248, startPoint y: 189, endPoint x: 248, endPoint y: 219, distance: 30.9
click at [248, 190] on div "Incorrect 0.7 / 1 70 % Submitted Sep 17, 2025, 11:13 AM" at bounding box center [235, 215] width 96 height 97
click at [228, 255] on div "Submitted Sep 17, 2025, 11:13 AM" at bounding box center [235, 257] width 96 height 11
click at [514, 365] on button "View grade" at bounding box center [516, 360] width 47 height 13
click at [432, 60] on div ".lesson/instructions.md" at bounding box center [439, 61] width 80 height 8
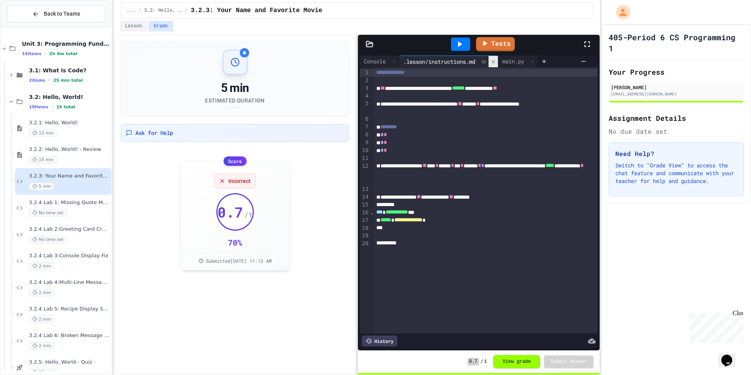
click at [494, 58] on div at bounding box center [493, 61] width 9 height 11
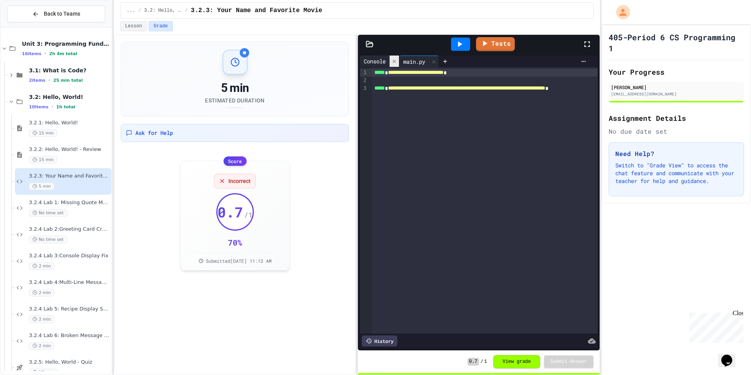
click at [395, 59] on icon at bounding box center [394, 61] width 5 height 5
click at [419, 91] on span "**********" at bounding box center [466, 87] width 157 height 5
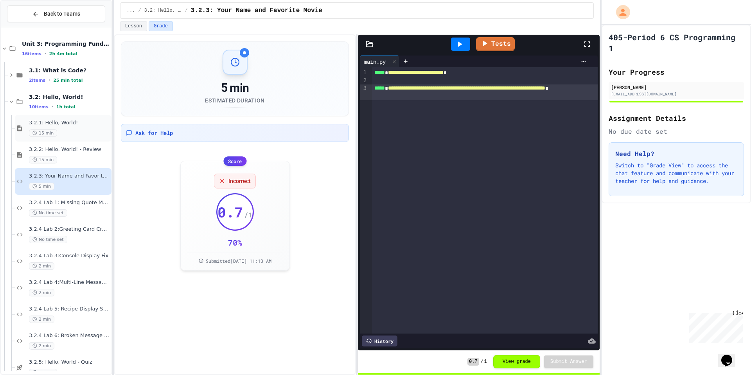
click at [77, 141] on div "3.2.1: Hello, World! 15 min" at bounding box center [63, 128] width 97 height 27
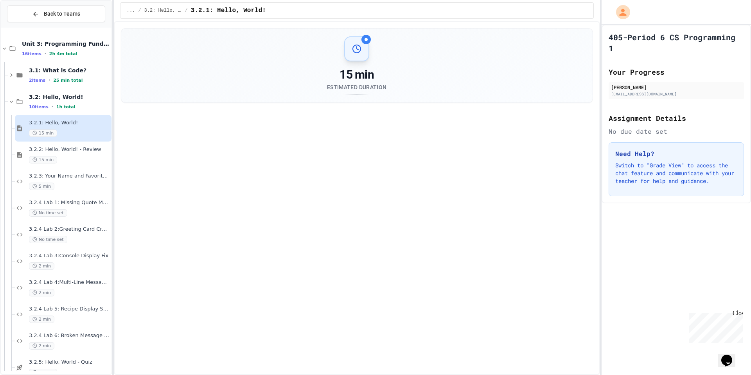
click at [81, 158] on div "15 min" at bounding box center [69, 159] width 81 height 7
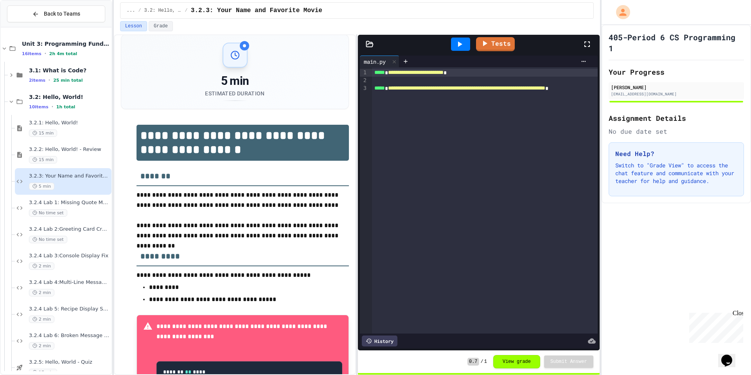
scroll to position [75, 0]
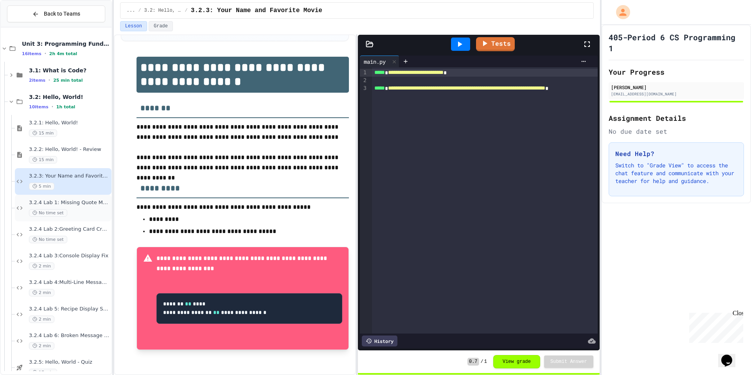
click at [94, 210] on div "No time set" at bounding box center [69, 212] width 81 height 7
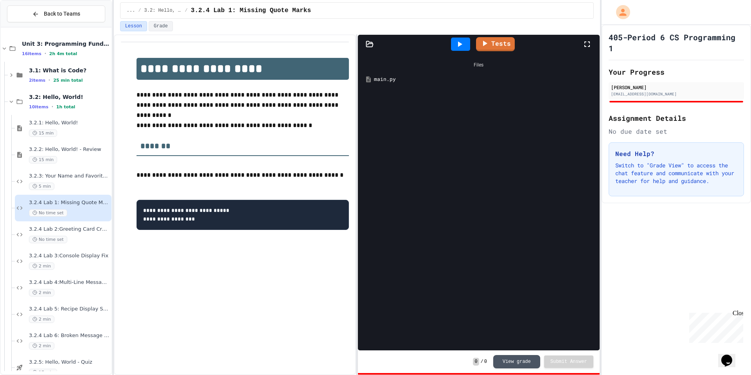
click at [456, 57] on div "Files" at bounding box center [479, 64] width 234 height 15
click at [526, 357] on button "View grade" at bounding box center [516, 360] width 47 height 13
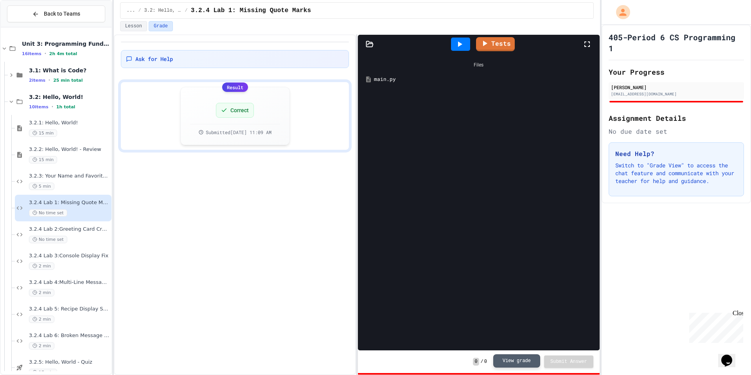
click at [527, 355] on button "View grade" at bounding box center [516, 360] width 47 height 13
click at [528, 355] on button "View grade" at bounding box center [516, 360] width 47 height 13
click at [454, 43] on div at bounding box center [460, 44] width 19 height 13
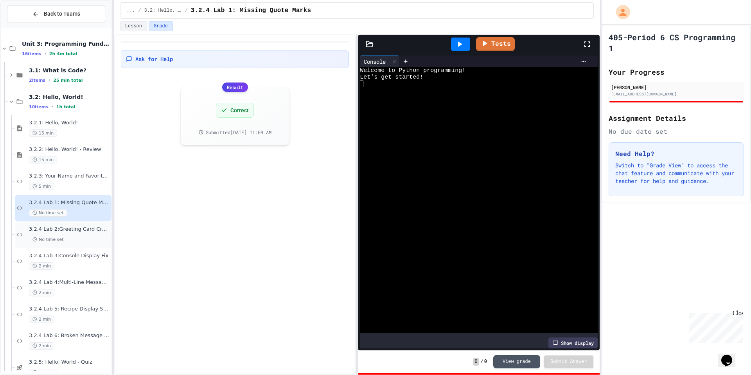
click at [89, 243] on div "No time set" at bounding box center [69, 239] width 81 height 7
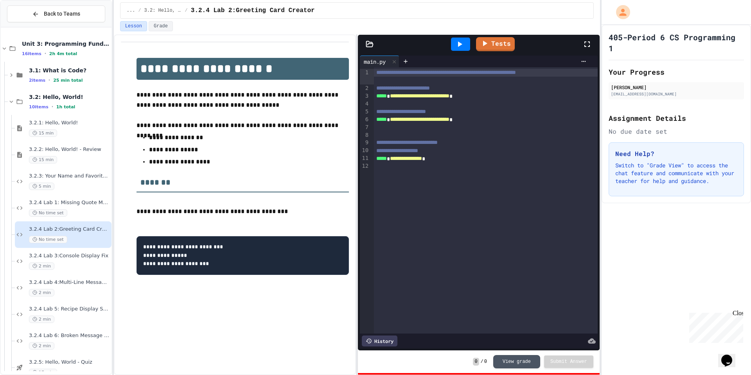
click at [490, 365] on div "0 / 0 View grade Submit Answer" at bounding box center [533, 361] width 120 height 13
click at [496, 364] on button "View grade" at bounding box center [516, 360] width 47 height 13
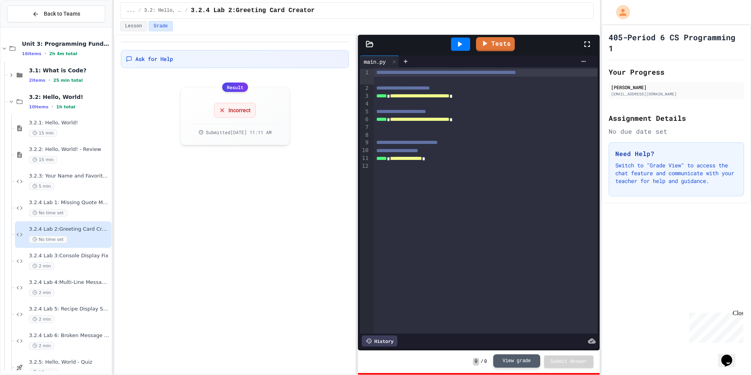
click at [496, 360] on button "View grade" at bounding box center [516, 360] width 47 height 13
click at [136, 24] on button "Lesson" at bounding box center [133, 26] width 27 height 10
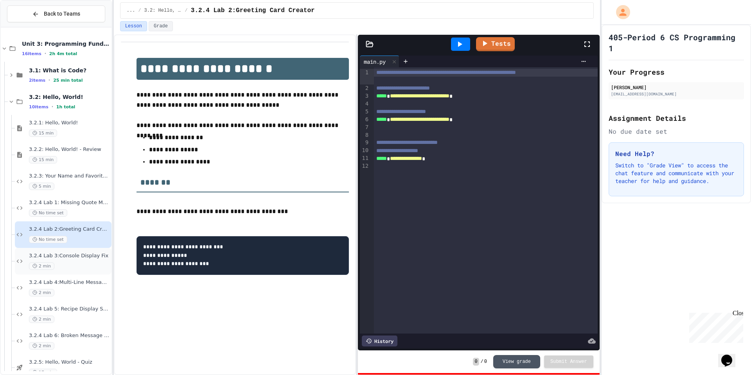
click at [79, 263] on div "2 min" at bounding box center [69, 265] width 81 height 7
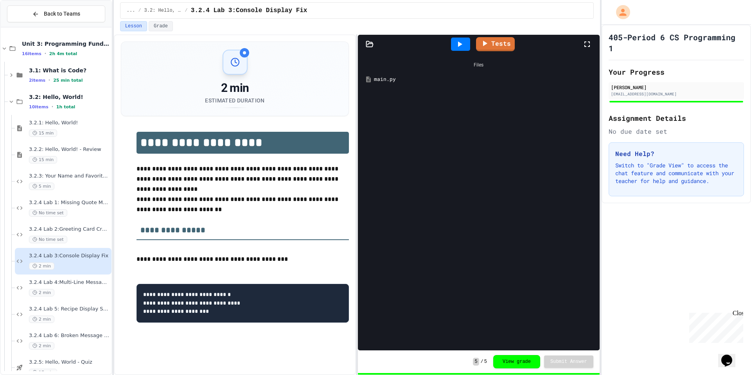
click at [389, 81] on div "main.py" at bounding box center [484, 79] width 221 height 8
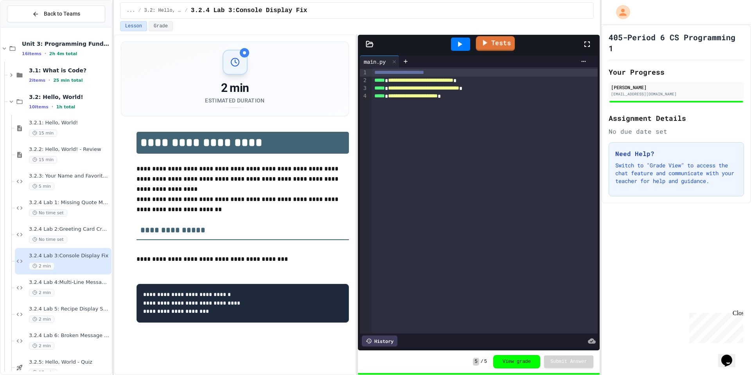
click at [495, 41] on link "Tests" at bounding box center [495, 43] width 39 height 15
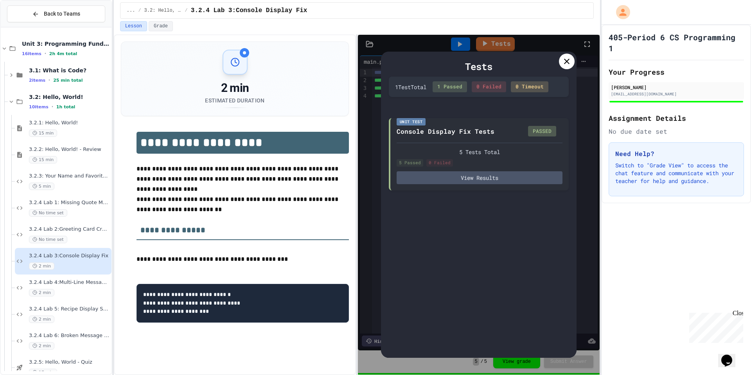
click at [573, 57] on div at bounding box center [567, 62] width 16 height 16
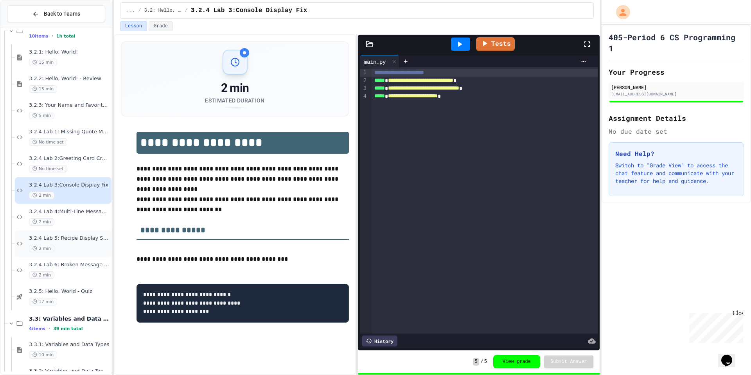
scroll to position [97, 0]
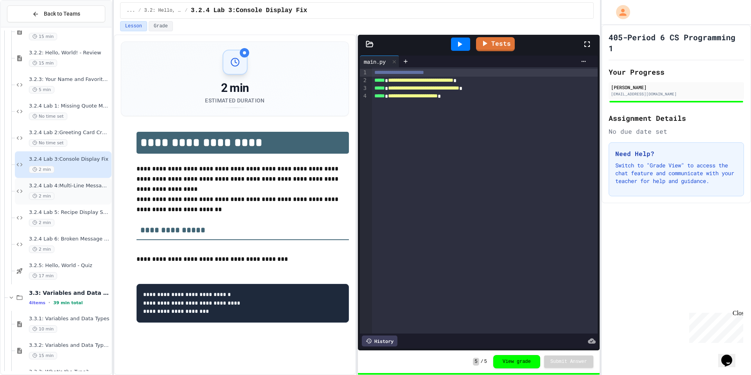
click at [96, 196] on div "2 min" at bounding box center [69, 195] width 81 height 7
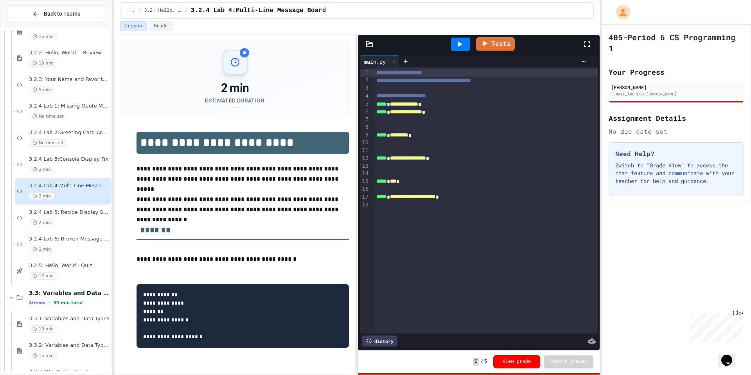
click at [526, 353] on div "0 / 5 View grade Submit Answer" at bounding box center [478, 361] width 241 height 23
click at [528, 354] on div "0 / 5 View grade Submit Answer" at bounding box center [478, 361] width 241 height 23
click at [527, 363] on button "View grade" at bounding box center [516, 361] width 47 height 13
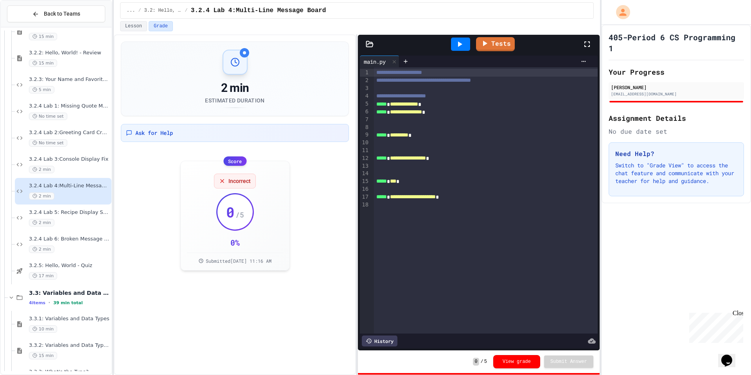
click at [517, 368] on div "0 / 5 View grade Submit Answer" at bounding box center [478, 361] width 241 height 23
click at [513, 370] on div "0 / 5 View grade Submit Answer" at bounding box center [478, 361] width 241 height 23
click at [142, 29] on button "Lesson" at bounding box center [133, 26] width 27 height 10
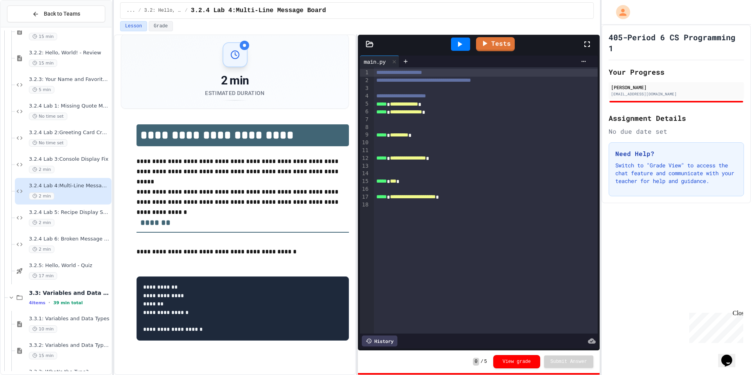
scroll to position [9, 0]
click at [396, 183] on span "***" at bounding box center [393, 180] width 6 height 5
click at [406, 185] on div "***** * *** *" at bounding box center [486, 182] width 224 height 8
click at [396, 182] on span "***" at bounding box center [393, 180] width 6 height 5
click at [404, 182] on div "***** * *** *" at bounding box center [486, 182] width 224 height 8
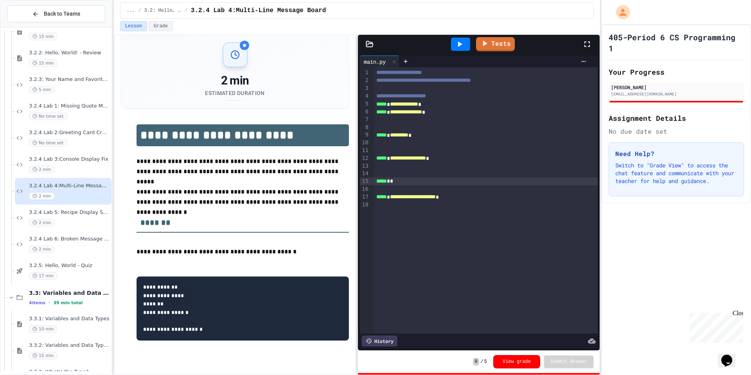
click at [460, 47] on icon at bounding box center [459, 44] width 9 height 9
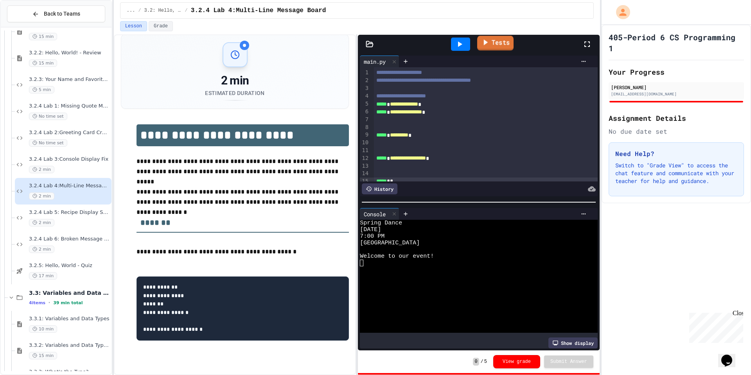
click at [509, 45] on link "Tests" at bounding box center [495, 43] width 36 height 15
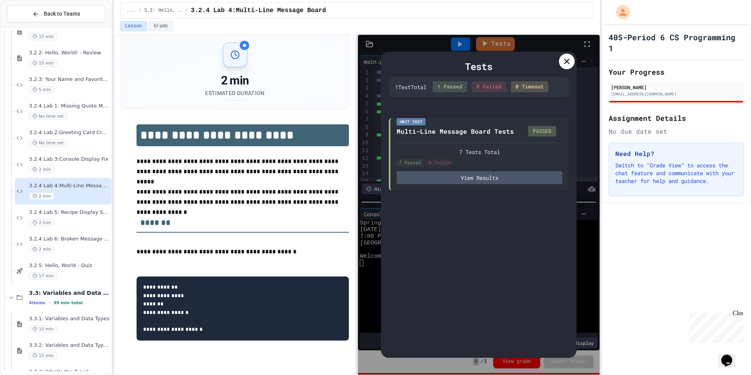
click at [564, 61] on icon at bounding box center [566, 61] width 9 height 9
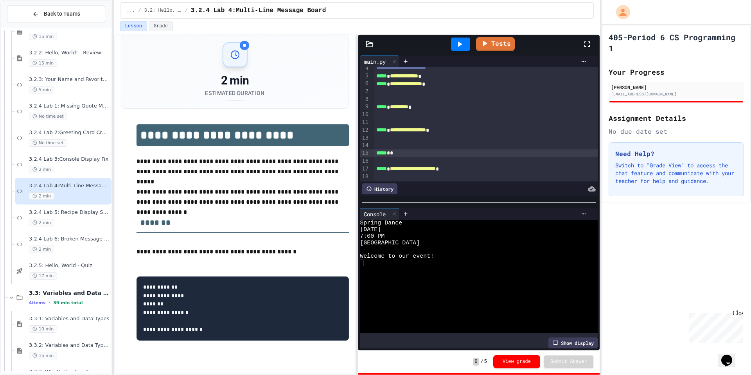
scroll to position [29, 0]
click at [494, 43] on link "Tests" at bounding box center [495, 43] width 38 height 15
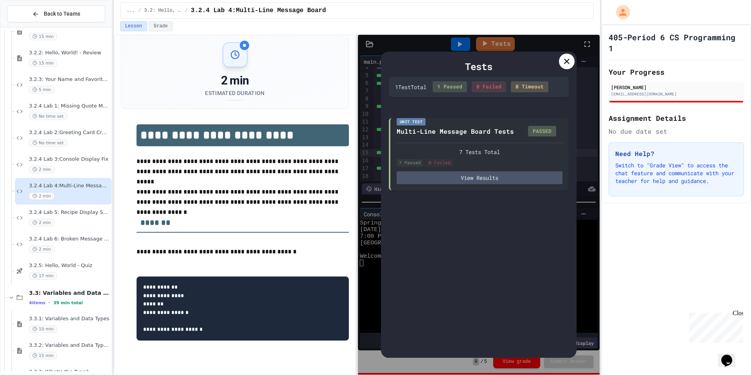
click at [562, 56] on div at bounding box center [567, 62] width 16 height 16
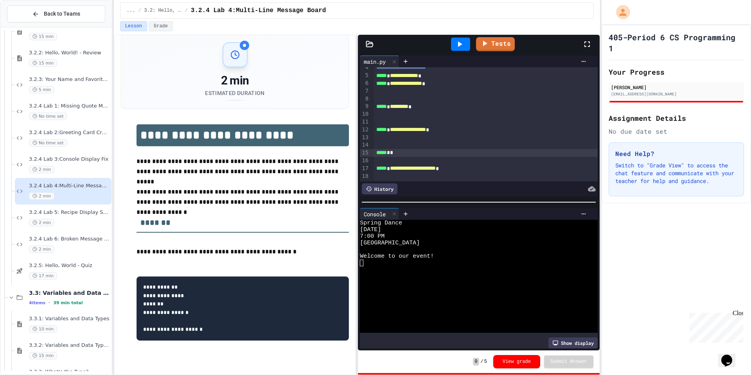
click at [390, 153] on span "*" at bounding box center [388, 152] width 3 height 5
click at [502, 52] on div "Tests" at bounding box center [481, 44] width 201 height 21
click at [499, 51] on div "Tests" at bounding box center [481, 44] width 201 height 21
click at [498, 49] on link "Tests" at bounding box center [496, 43] width 38 height 15
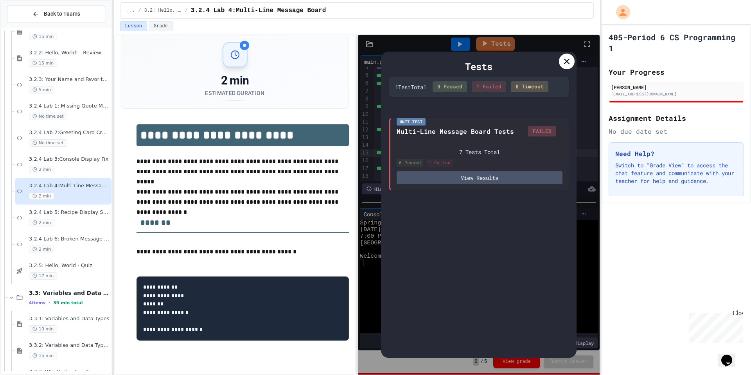
click at [566, 63] on icon at bounding box center [566, 61] width 9 height 9
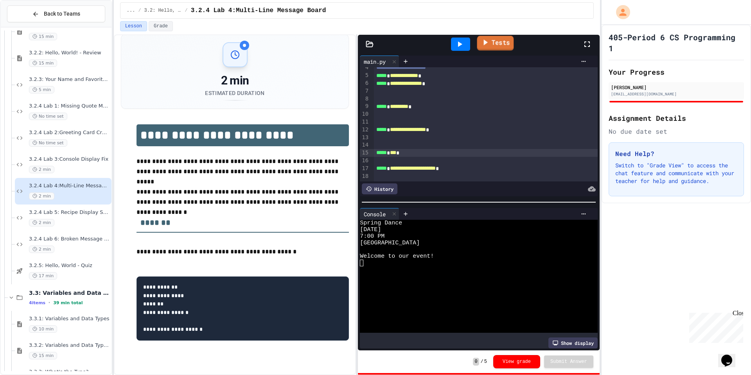
click at [483, 38] on icon at bounding box center [485, 43] width 9 height 10
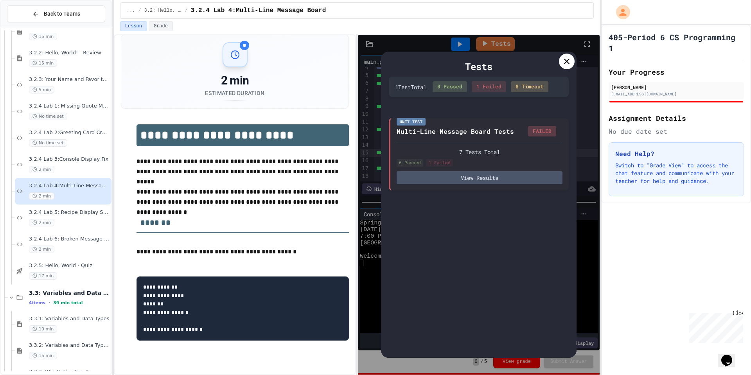
click at [568, 63] on icon at bounding box center [566, 61] width 9 height 9
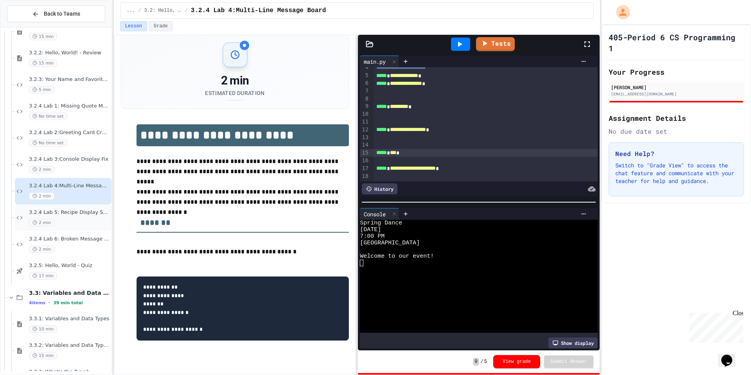
click at [57, 216] on div "3.2.4 Lab 5: Recipe Display System 2 min" at bounding box center [69, 217] width 81 height 17
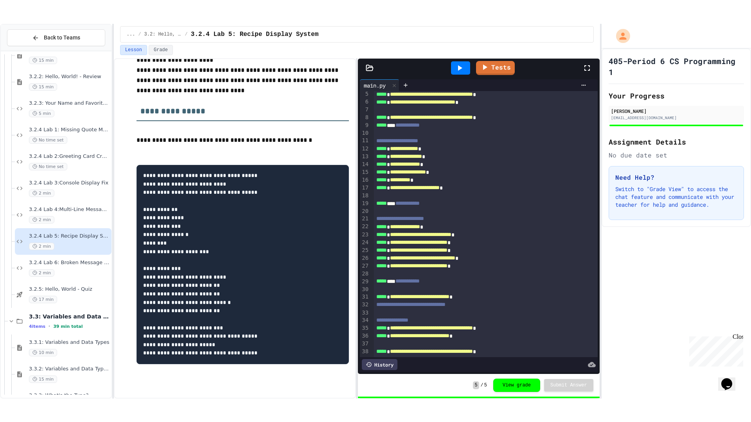
scroll to position [168, 0]
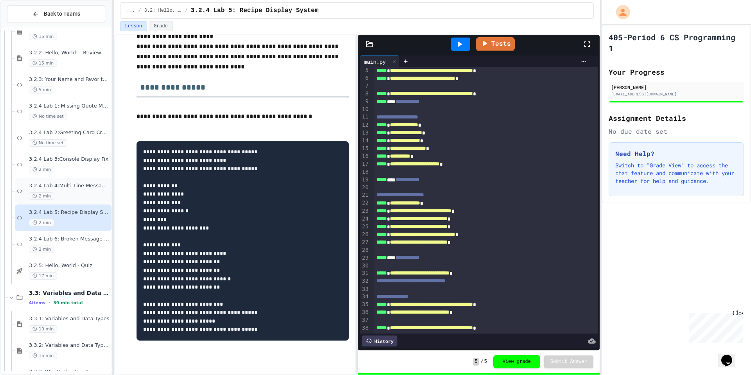
click at [63, 191] on div "3.2.4 Lab 4:Multi-Line Message Board 2 min" at bounding box center [69, 191] width 81 height 17
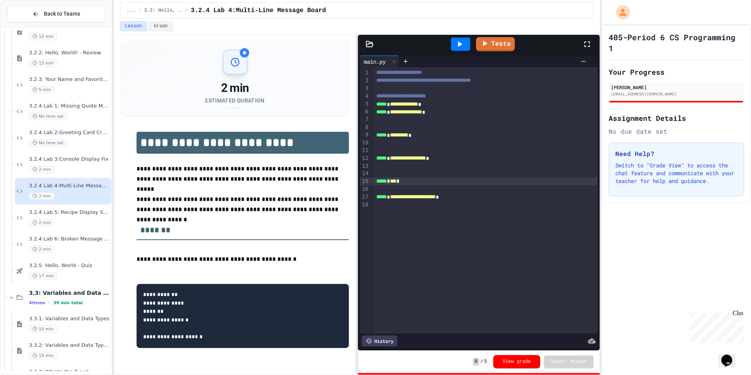
click at [405, 181] on div "***** * *** *" at bounding box center [486, 182] width 224 height 8
click at [508, 49] on link "Tests" at bounding box center [496, 43] width 40 height 15
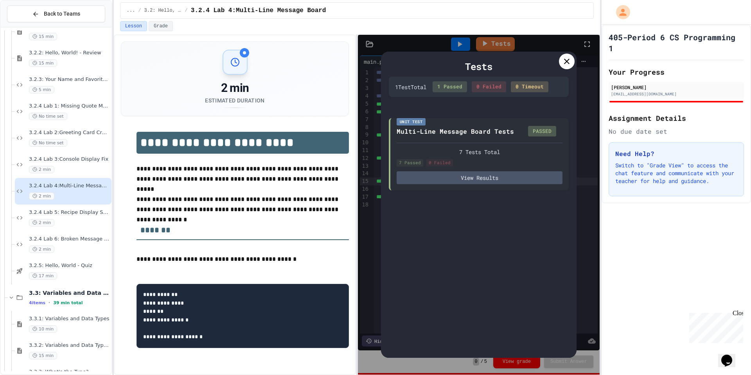
click at [569, 67] on div at bounding box center [567, 62] width 16 height 16
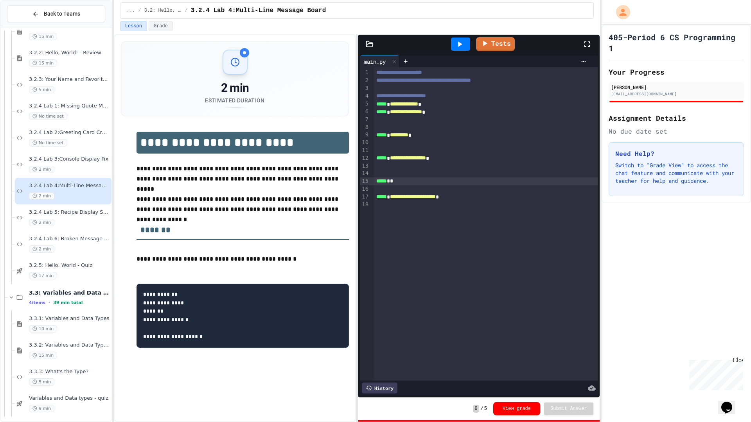
click at [393, 162] on div "**********" at bounding box center [486, 158] width 224 height 8
click at [63, 210] on span "3.2.4 Lab 5: Recipe Display System" at bounding box center [69, 212] width 81 height 7
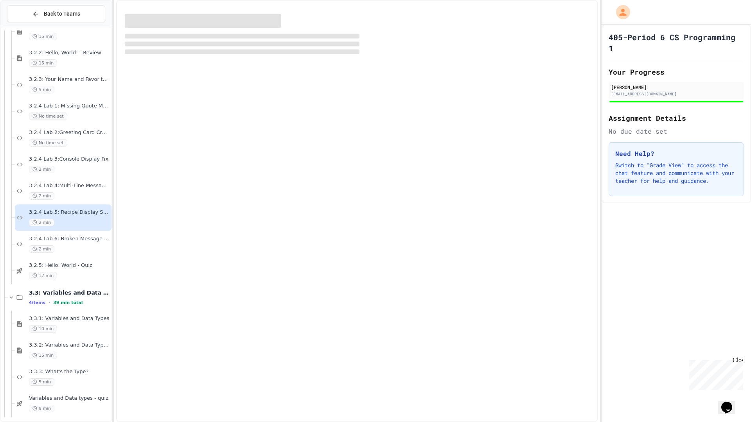
scroll to position [91, 0]
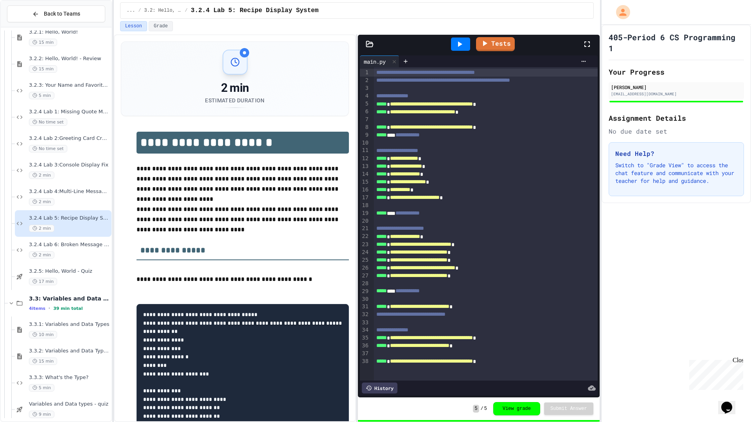
drag, startPoint x: 271, startPoint y: 329, endPoint x: 247, endPoint y: 326, distance: 24.4
click at [247, 326] on pre "**********" at bounding box center [243, 395] width 212 height 183
click at [255, 323] on pre "**********" at bounding box center [243, 395] width 212 height 183
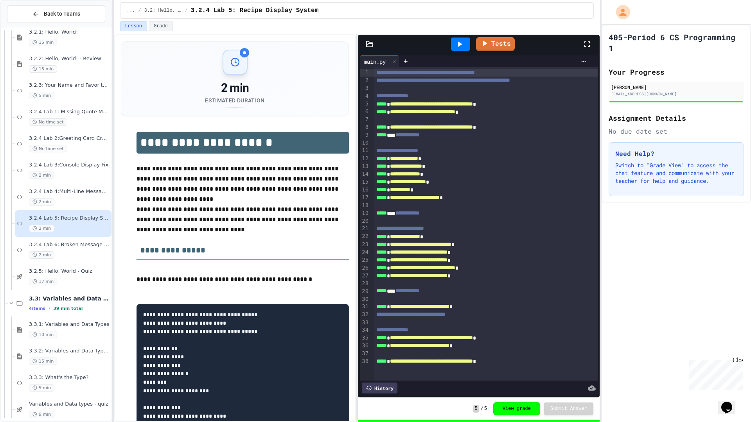
click at [228, 323] on code "**********" at bounding box center [200, 403] width 114 height 183
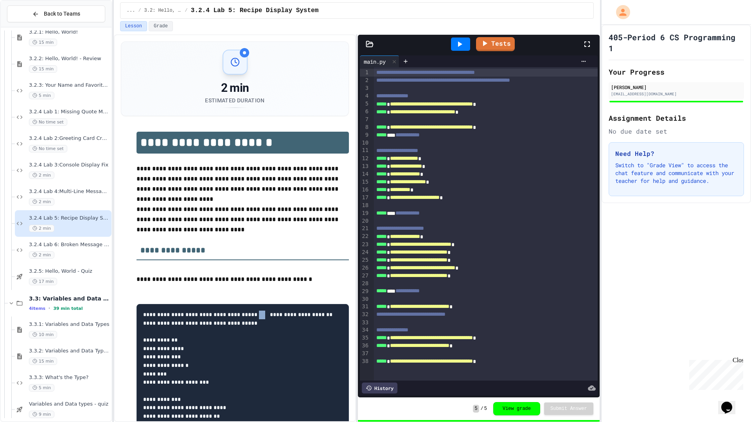
drag, startPoint x: 170, startPoint y: 322, endPoint x: 129, endPoint y: 322, distance: 41.5
click at [129, 322] on div "**********" at bounding box center [235, 323] width 228 height 399
click at [135, 322] on div "**********" at bounding box center [235, 323] width 228 height 399
drag, startPoint x: 139, startPoint y: 325, endPoint x: 262, endPoint y: 327, distance: 122.8
click at [262, 327] on pre "**********" at bounding box center [243, 399] width 212 height 191
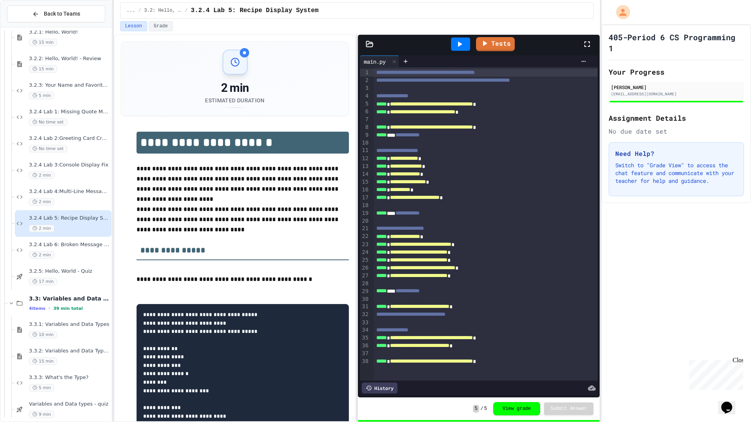
click at [219, 282] on p "**********" at bounding box center [243, 280] width 212 height 10
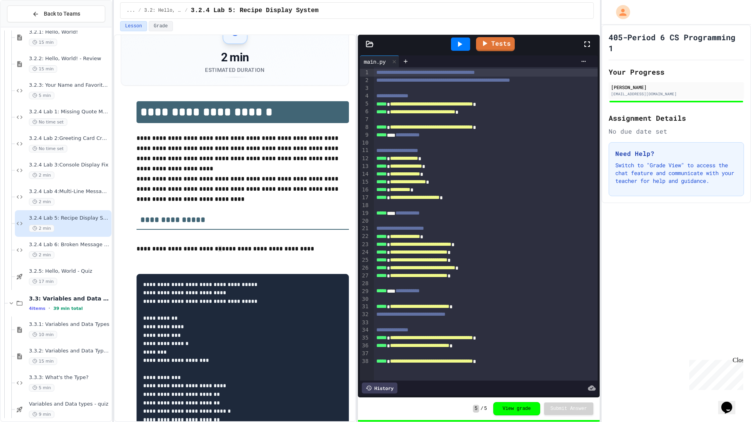
scroll to position [37, 0]
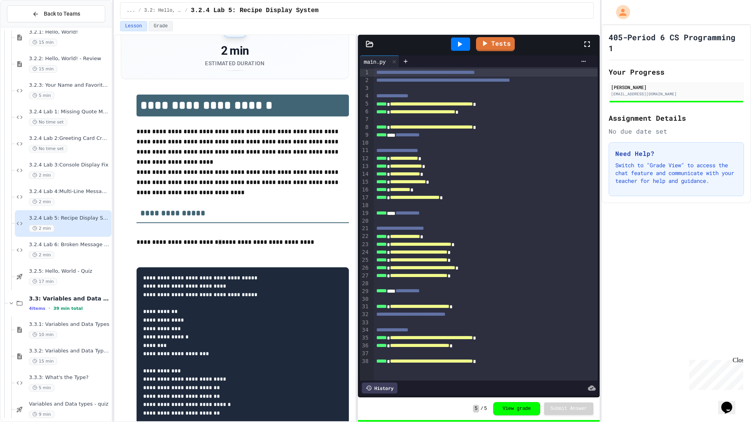
click at [733, 375] on button "Opens Chat This icon Opens the chat window." at bounding box center [726, 407] width 17 height 13
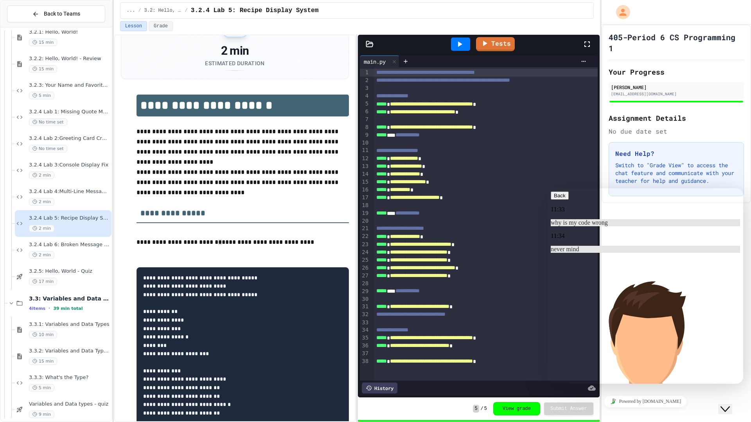
scroll to position [0, 0]
click at [554, 199] on icon "button" at bounding box center [554, 196] width 0 height 6
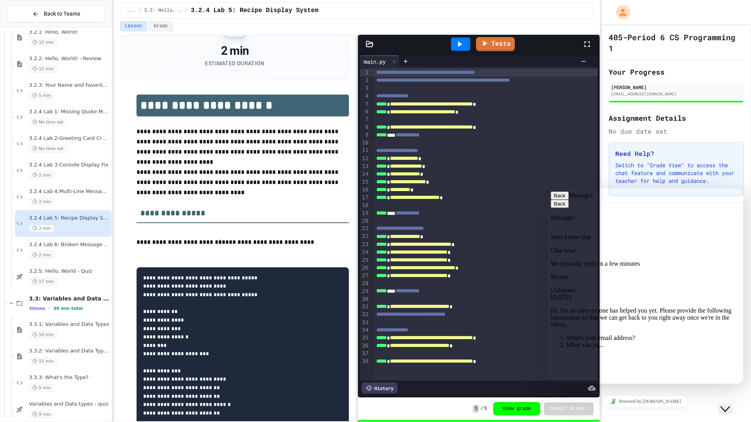
click at [730, 375] on div "Close Chat This icon closes the chat window." at bounding box center [724, 409] width 9 height 9
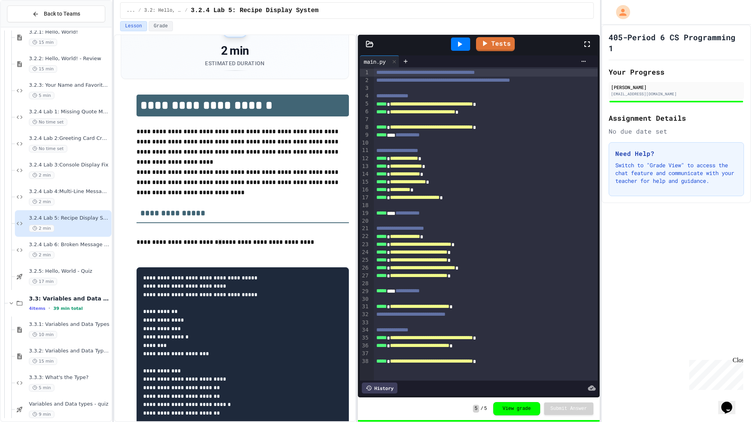
click at [722, 375] on button "Opens Chat This icon Opens the chat window." at bounding box center [726, 407] width 17 height 13
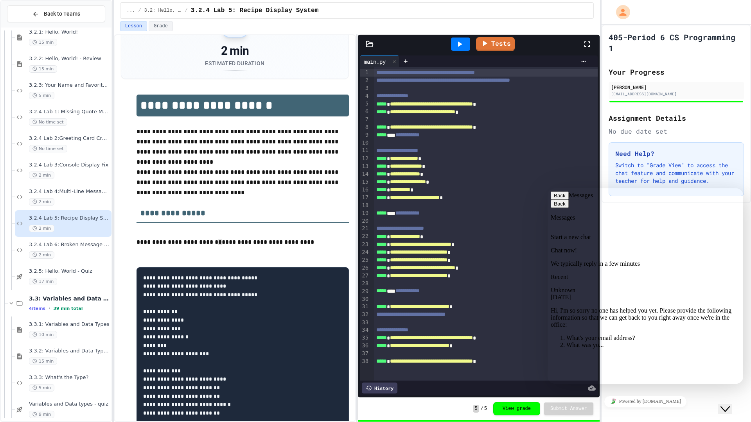
click at [722, 375] on button "Close Chat This icon closes the chat window." at bounding box center [725, 409] width 14 height 10
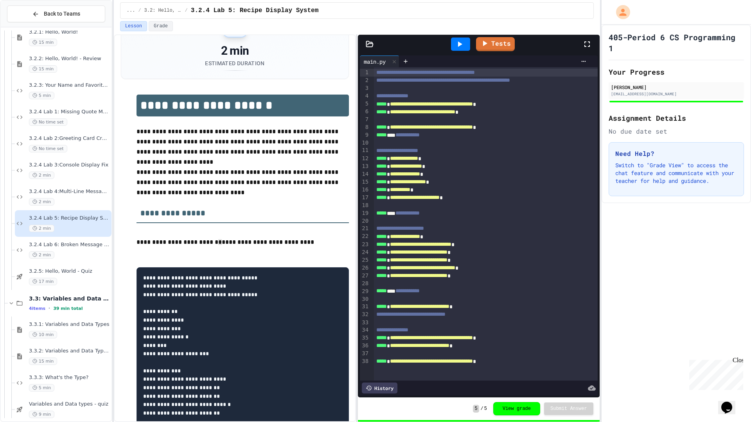
click at [722, 375] on button "Opens Chat This icon Opens the chat window." at bounding box center [726, 407] width 17 height 13
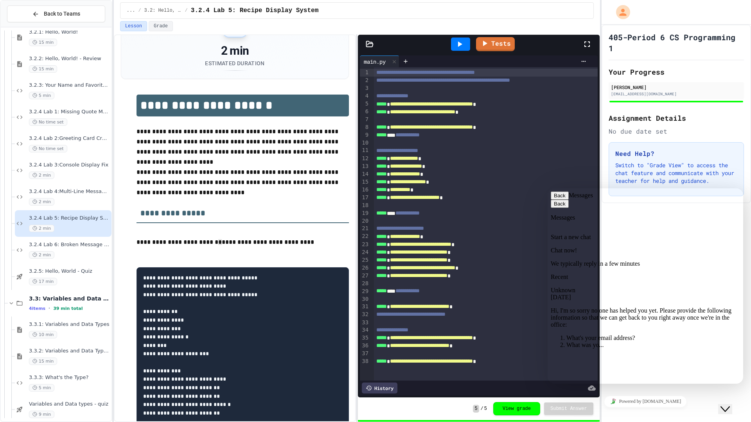
click at [730, 375] on div "Close Chat This icon closes the chat window." at bounding box center [724, 409] width 9 height 9
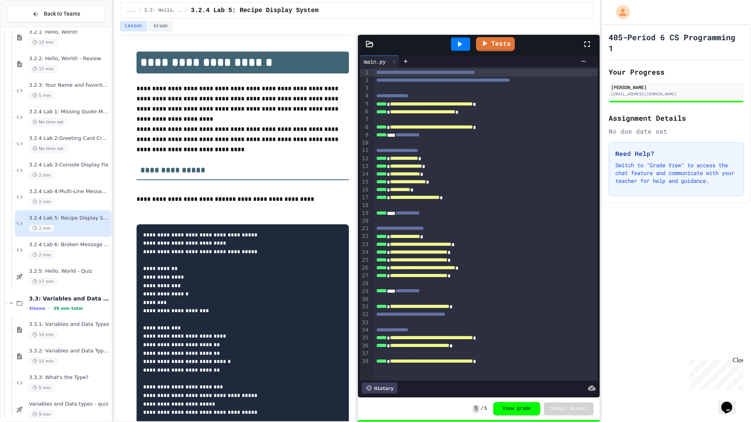
scroll to position [86, 0]
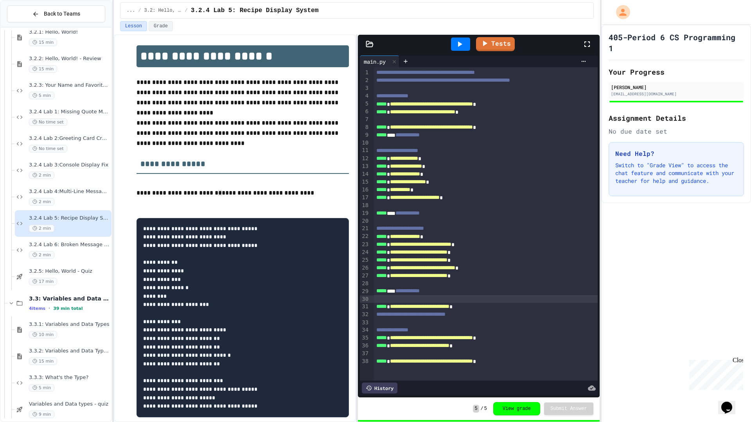
click at [421, 300] on div at bounding box center [486, 299] width 224 height 8
click at [417, 309] on span "**********" at bounding box center [419, 306] width 59 height 5
click at [645, 280] on div "405-Period 6 CS Programming 1 Your Progress Alex Hernandez ah054588@sdale.org A…" at bounding box center [676, 224] width 149 height 398
click at [594, 364] on button "×" at bounding box center [594, 364] width 3 height 7
click at [618, 361] on div "405-Period 6 CS Programming 1 Your Progress Alex Hernandez ah054588@sdale.org A…" at bounding box center [676, 224] width 149 height 398
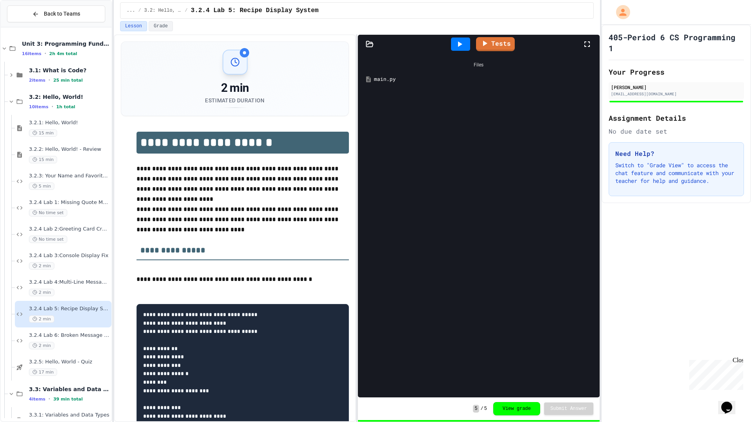
click at [203, 100] on div "2 min Estimated Duration" at bounding box center [235, 79] width 208 height 58
click at [467, 46] on div at bounding box center [460, 44] width 19 height 13
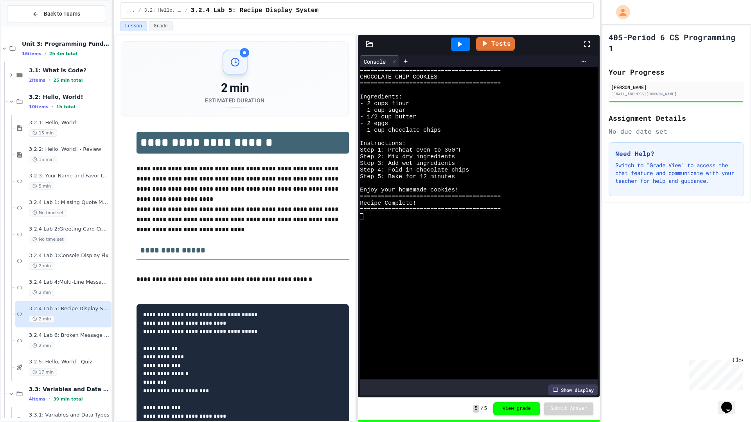
click at [582, 388] on div "Show display" at bounding box center [572, 390] width 49 height 11
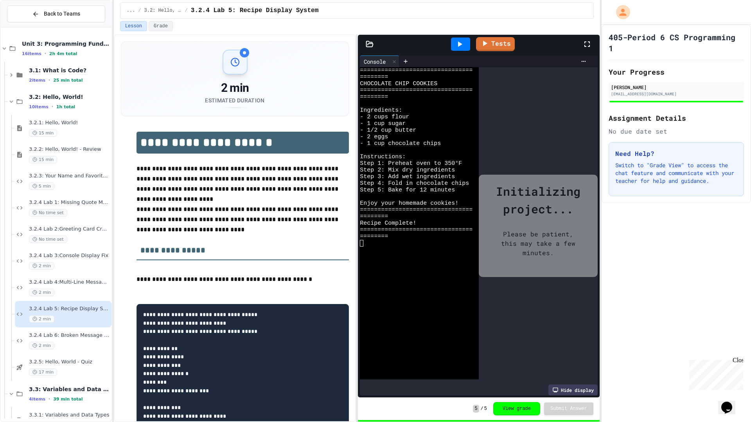
click at [582, 389] on div "Hide display" at bounding box center [572, 390] width 49 height 11
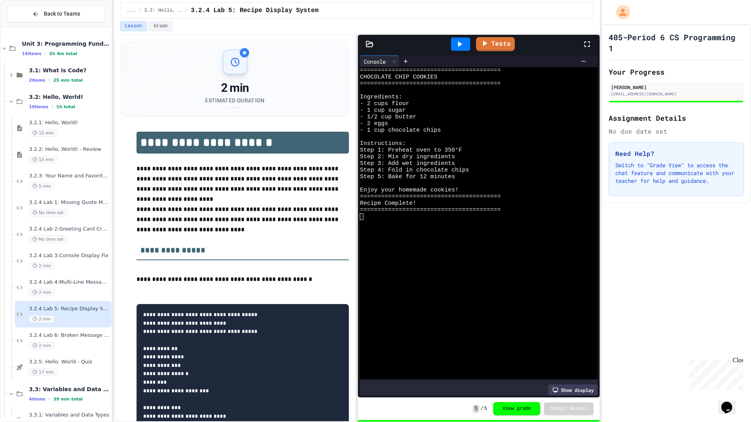
click at [366, 43] on icon at bounding box center [369, 43] width 7 height 5
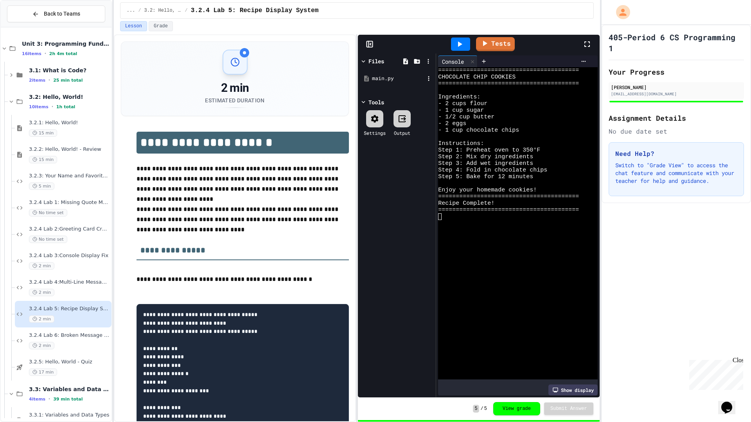
click at [395, 79] on div "main.py" at bounding box center [398, 79] width 52 height 8
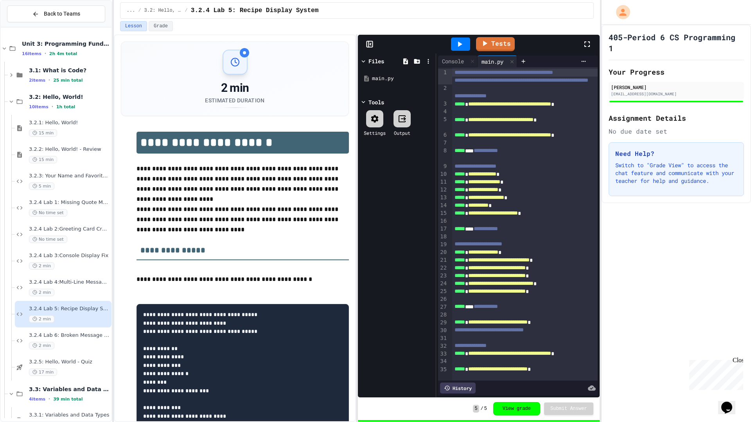
click at [370, 45] on icon at bounding box center [370, 44] width 8 height 8
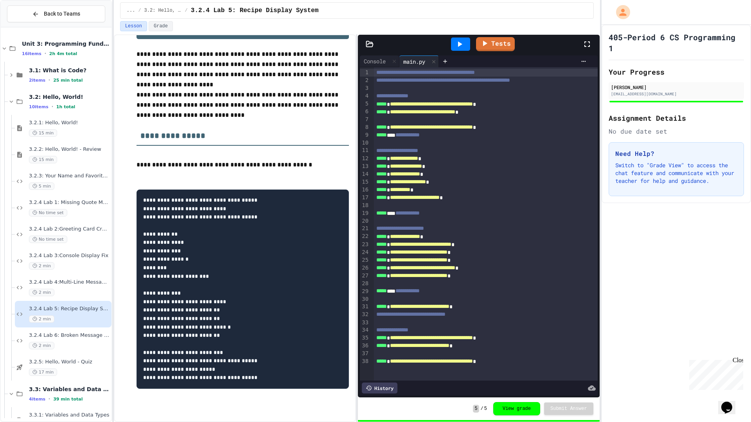
scroll to position [120, 0]
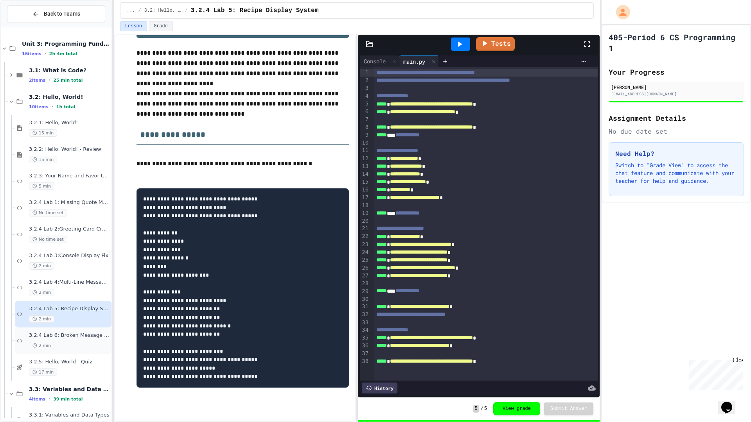
click at [74, 351] on div "3.2.4 Lab 6: Broken Message System 2 min" at bounding box center [63, 341] width 97 height 27
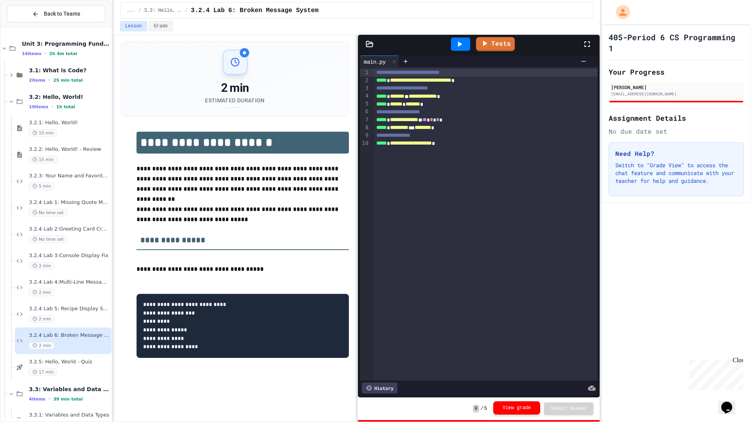
click at [526, 410] on button "View grade" at bounding box center [516, 408] width 47 height 13
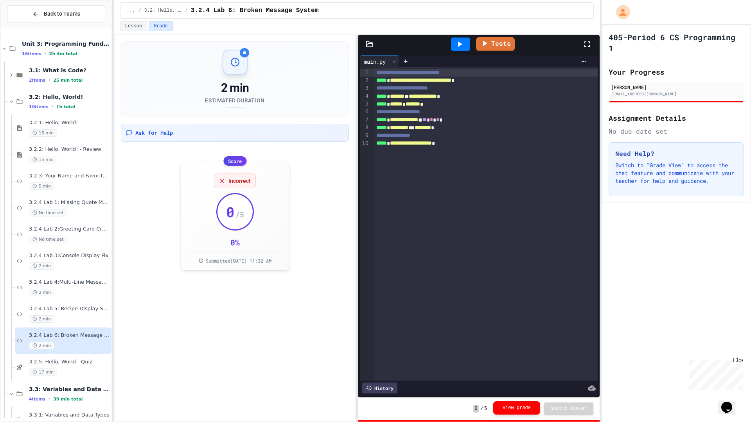
click at [507, 407] on button "View grade" at bounding box center [516, 408] width 47 height 13
click at [509, 409] on button "View grade" at bounding box center [516, 408] width 47 height 13
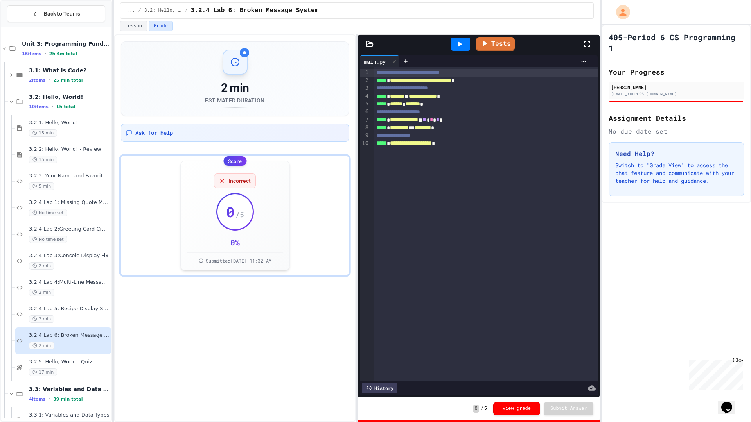
click at [290, 224] on div "Score Incorrect 0 / 5 0 % Submitted Sep 23, 2025, 11:32 AM" at bounding box center [235, 215] width 228 height 119
click at [237, 145] on div "2 min Estimated Duration Ask for Help Score Incorrect 0 / 5 0 % Submitted Sep 2…" at bounding box center [235, 158] width 228 height 234
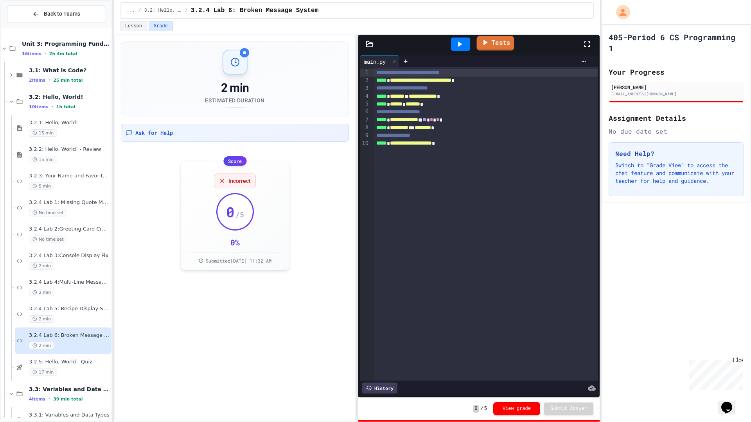
click at [488, 46] on icon at bounding box center [484, 43] width 9 height 10
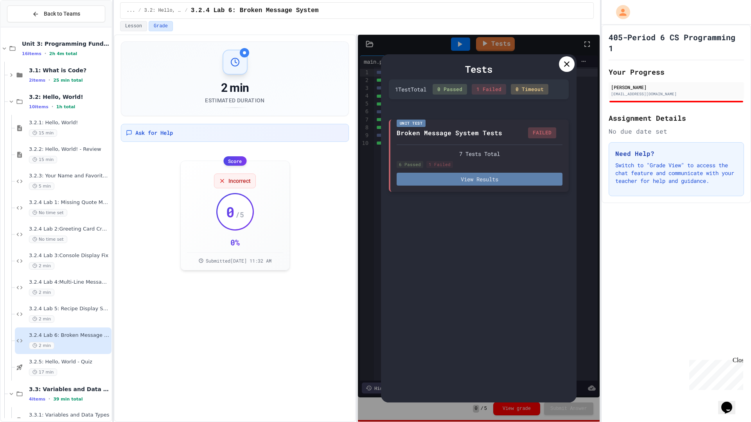
click at [494, 179] on button "View Results" at bounding box center [480, 179] width 166 height 13
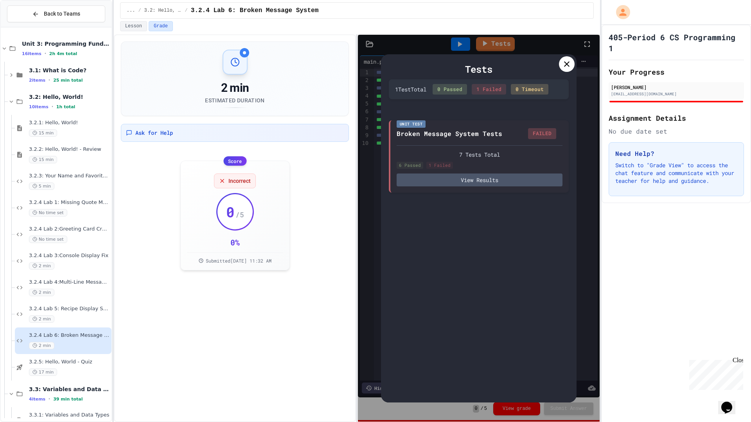
click at [567, 64] on icon at bounding box center [566, 63] width 5 height 5
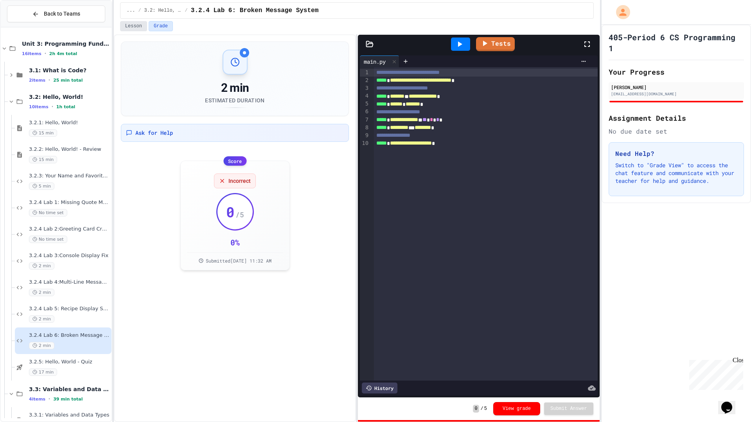
click at [127, 23] on button "Lesson" at bounding box center [133, 26] width 27 height 10
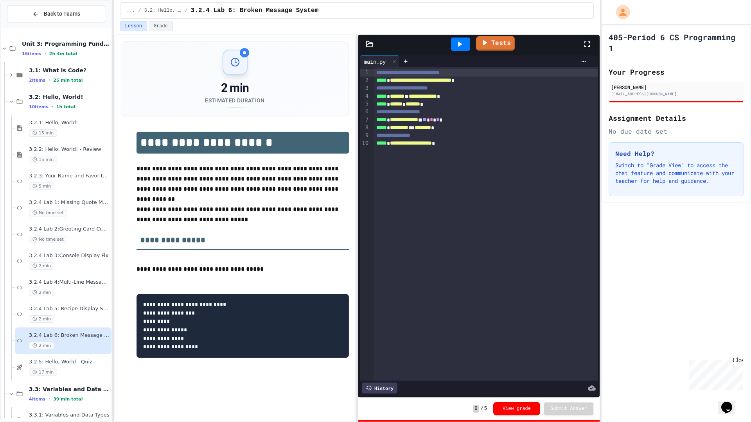
click at [500, 40] on link "Tests" at bounding box center [495, 43] width 39 height 15
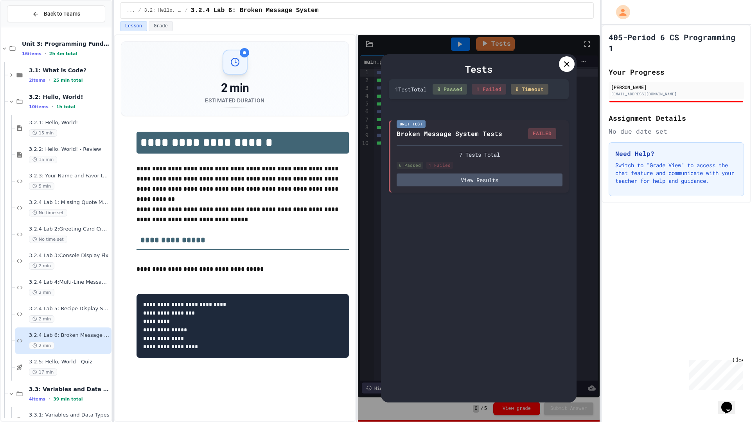
click at [488, 88] on div "1 Failed" at bounding box center [489, 89] width 34 height 11
click at [493, 176] on button "View Results" at bounding box center [480, 179] width 166 height 13
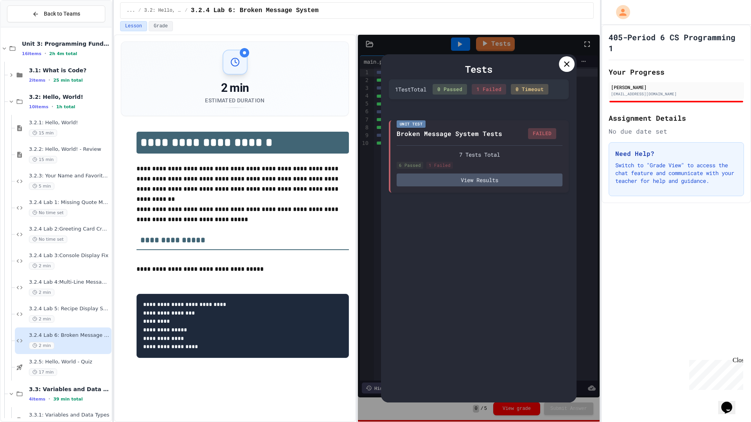
click at [569, 61] on icon at bounding box center [566, 63] width 9 height 9
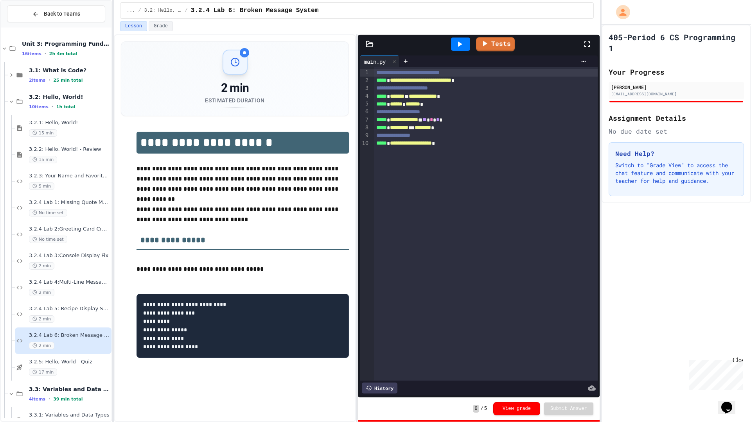
click at [470, 44] on div at bounding box center [460, 44] width 19 height 13
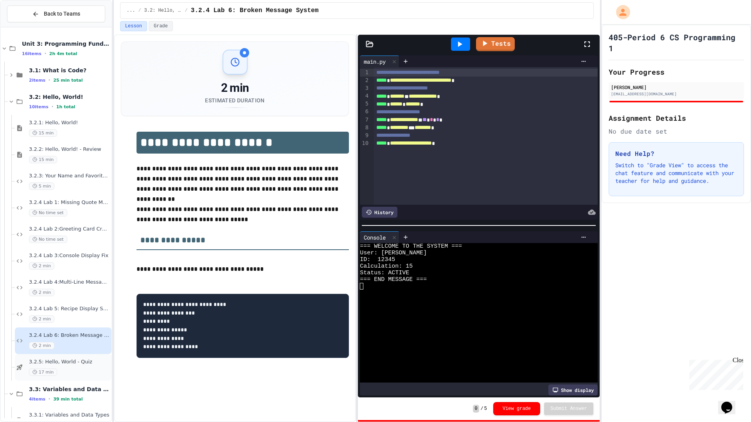
click at [80, 375] on div "17 min" at bounding box center [69, 372] width 81 height 7
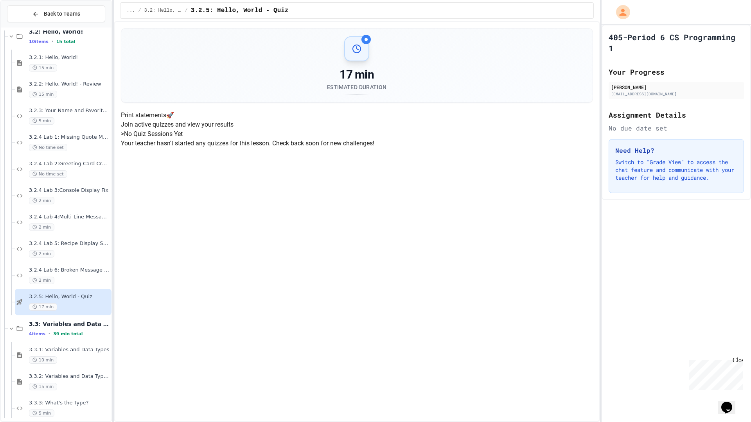
scroll to position [100, 0]
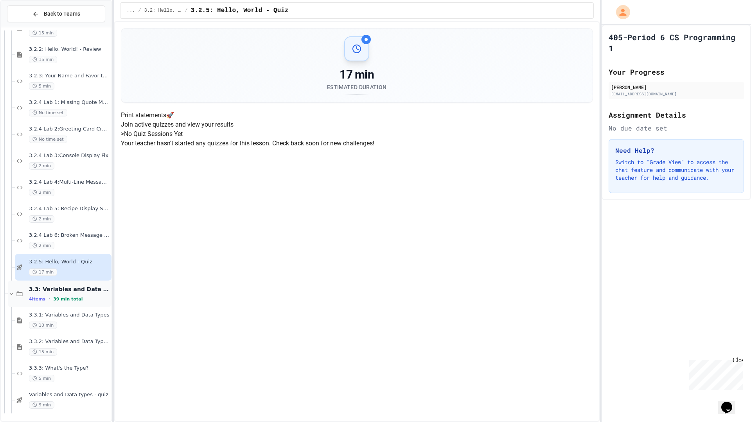
click at [50, 302] on div "4 items • 39 min total" at bounding box center [69, 299] width 81 height 6
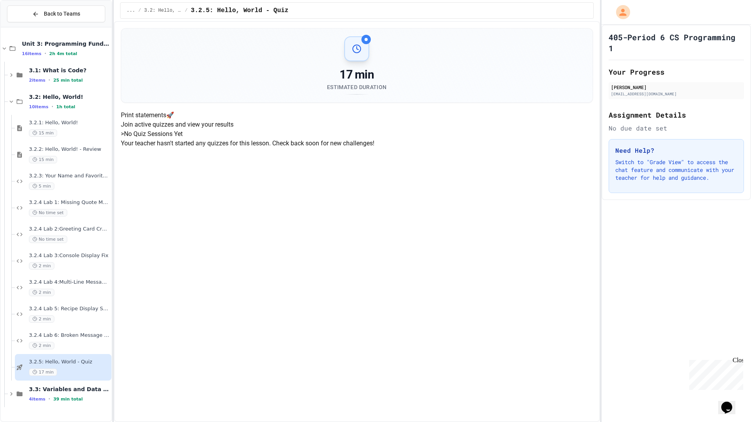
scroll to position [0, 0]
click at [54, 386] on span "3.3: Variables and Data Types" at bounding box center [69, 389] width 81 height 7
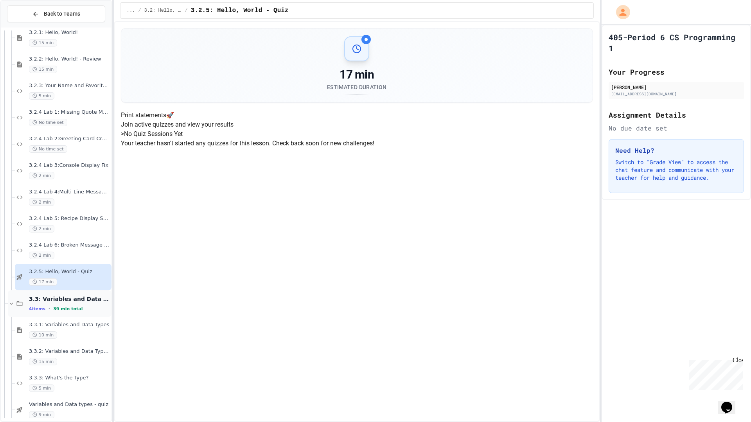
scroll to position [100, 0]
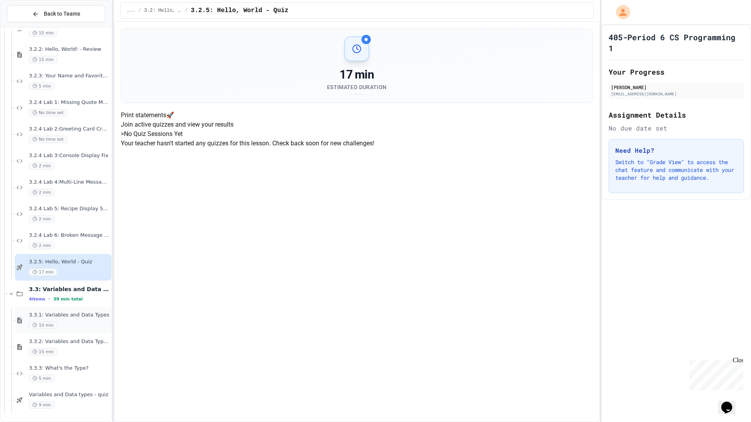
click at [56, 323] on div "10 min" at bounding box center [69, 325] width 81 height 7
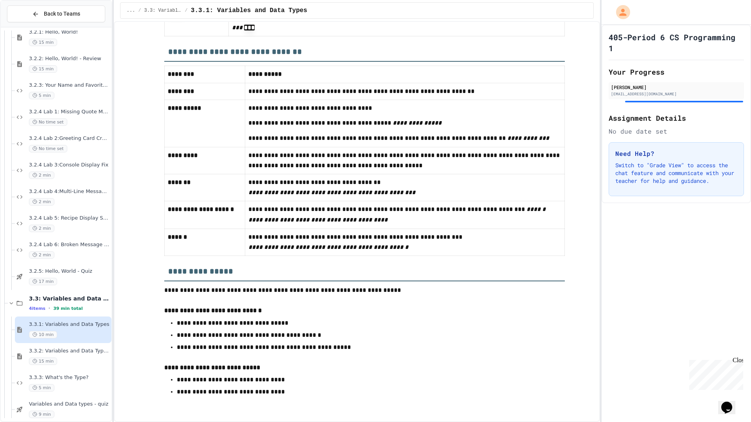
scroll to position [4366, 0]
click at [78, 365] on div "15 min" at bounding box center [69, 361] width 81 height 7
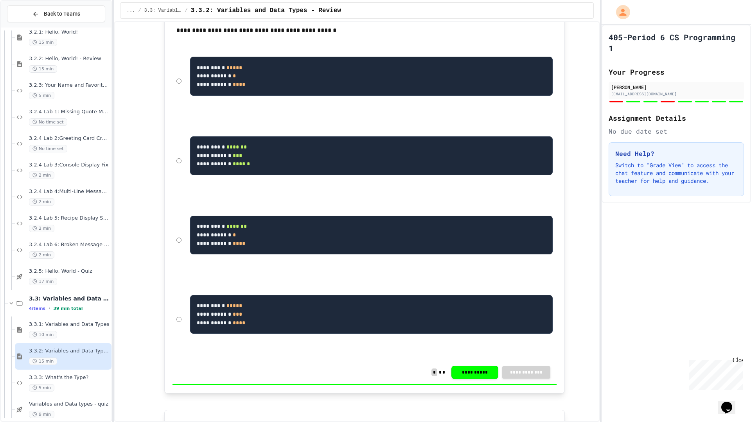
scroll to position [2948, 0]
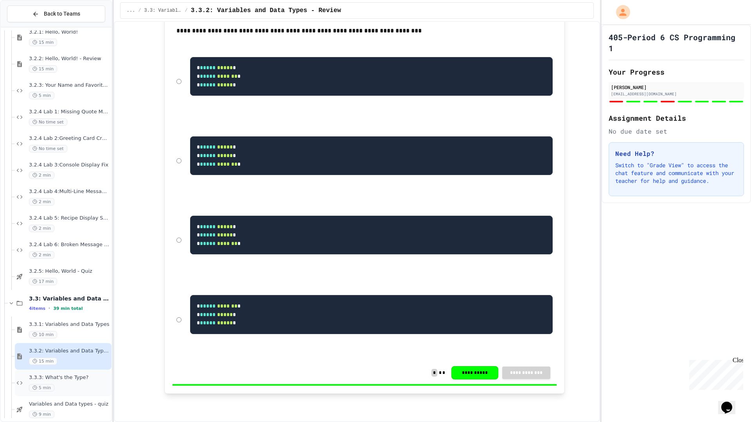
click at [62, 389] on div "5 min" at bounding box center [69, 387] width 81 height 7
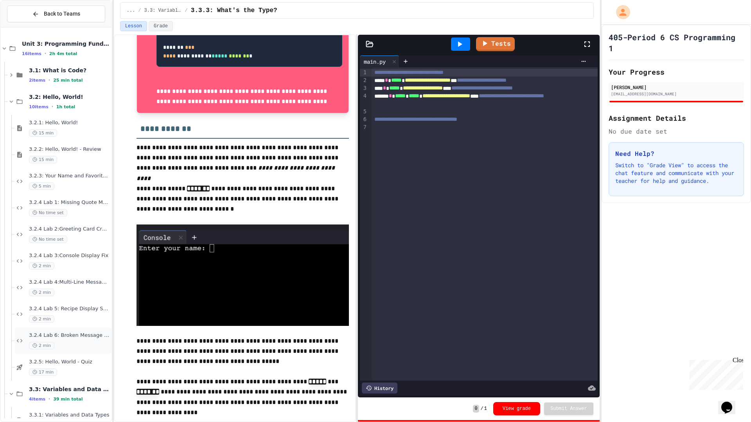
click at [74, 340] on div "3.2.4 Lab 6: Broken Message System 2 min" at bounding box center [69, 340] width 81 height 17
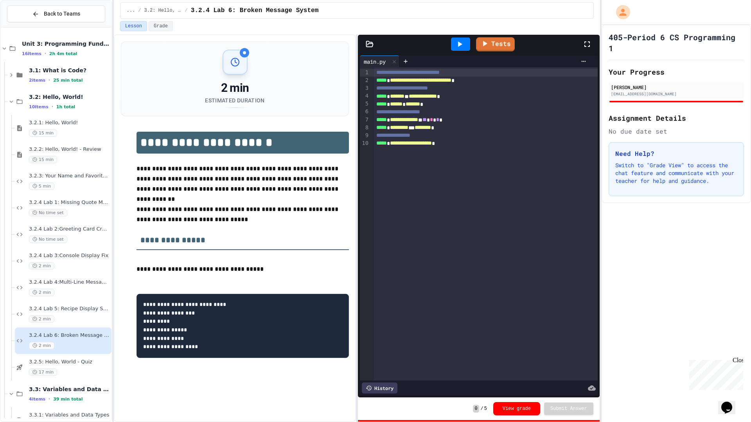
click at [465, 43] on div at bounding box center [460, 44] width 19 height 13
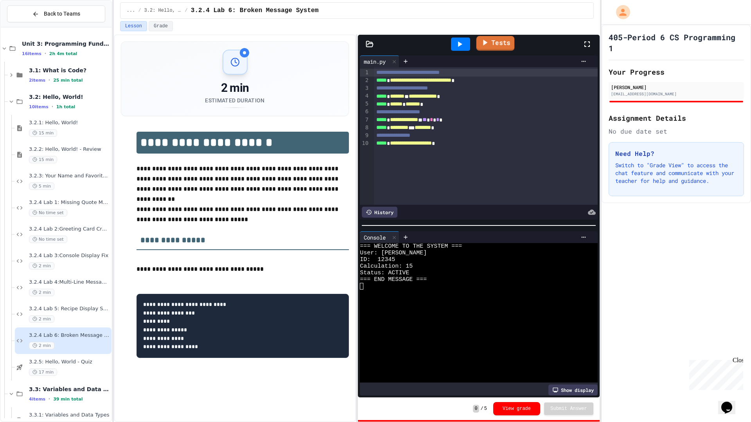
click at [498, 41] on link "Tests" at bounding box center [495, 43] width 38 height 15
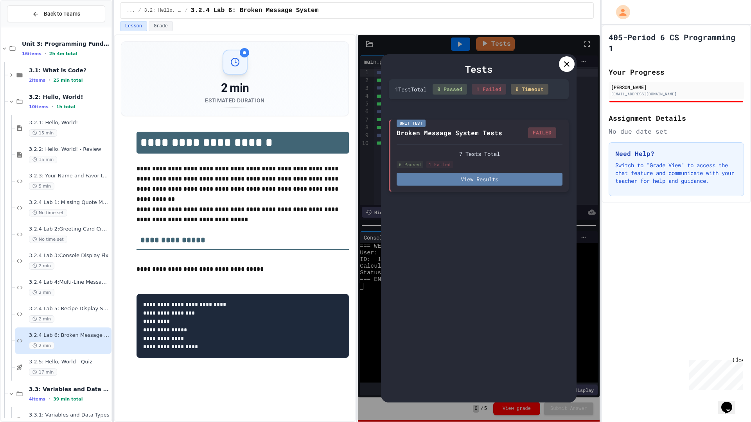
click at [480, 178] on button "View Results" at bounding box center [480, 179] width 166 height 13
click at [574, 62] on div at bounding box center [567, 64] width 16 height 16
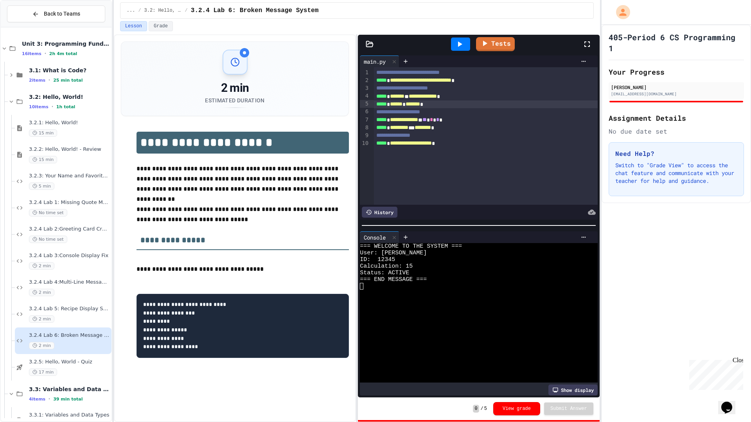
click at [402, 101] on span "******" at bounding box center [396, 103] width 13 height 5
click at [459, 43] on icon at bounding box center [460, 43] width 4 height 5
click at [508, 47] on link "Tests" at bounding box center [495, 43] width 39 height 15
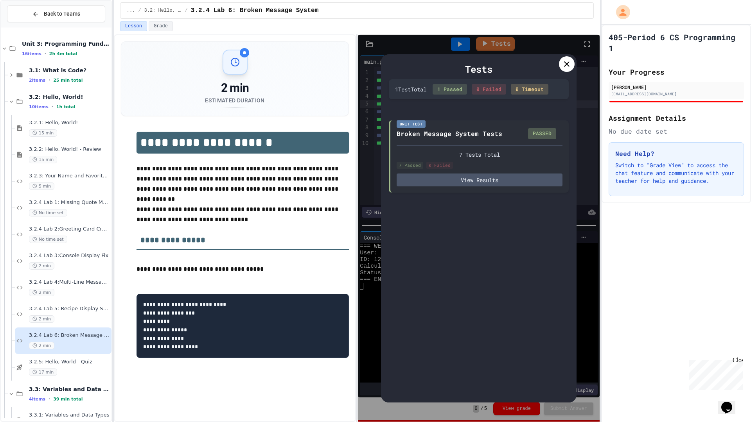
click at [568, 64] on icon at bounding box center [566, 63] width 9 height 9
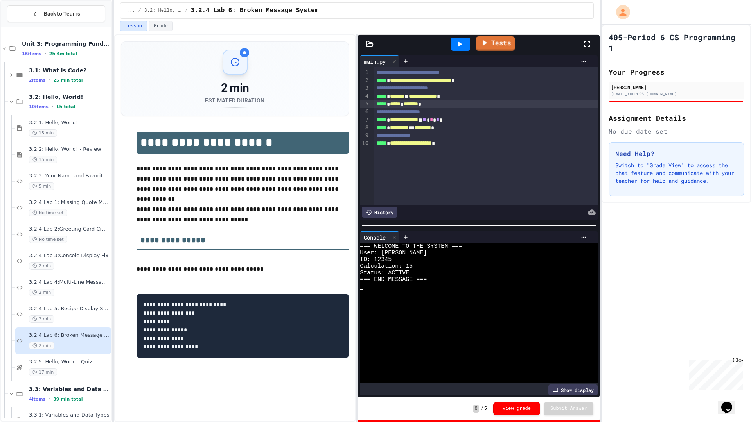
click at [498, 41] on link "Tests" at bounding box center [496, 43] width 40 height 15
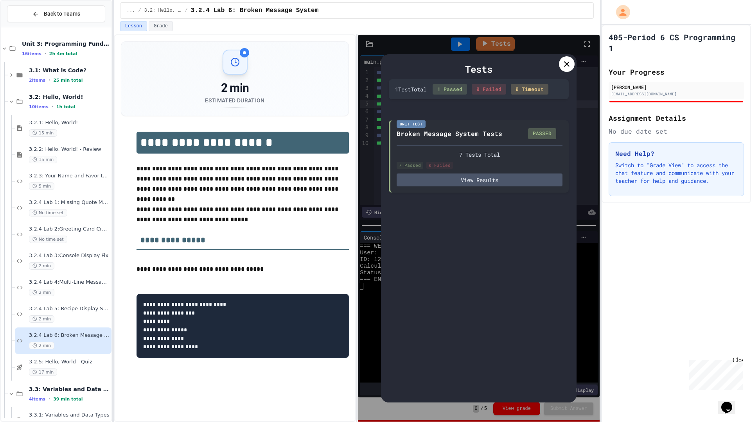
click at [568, 59] on icon at bounding box center [566, 63] width 9 height 9
